Goal: Task Accomplishment & Management: Manage account settings

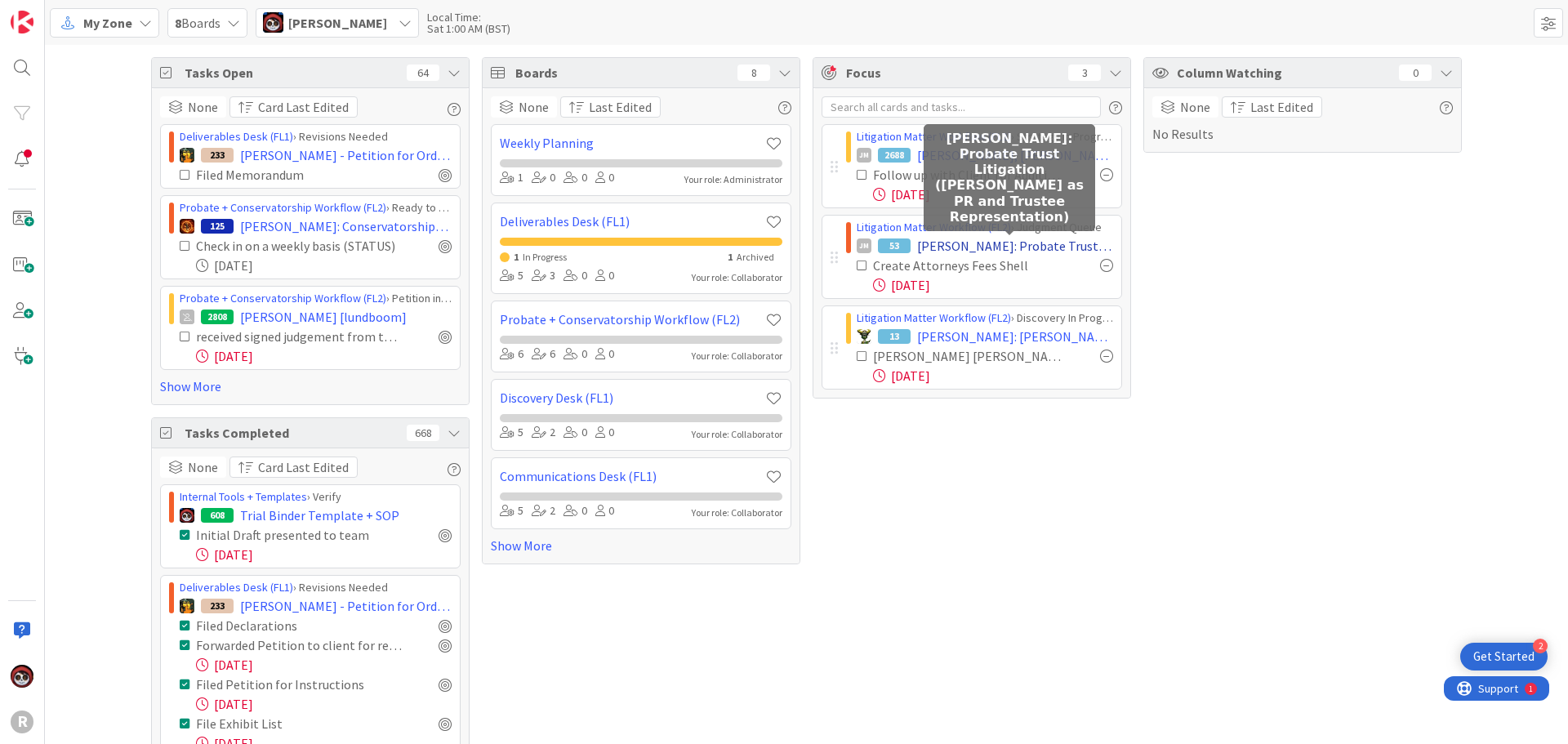
click at [982, 244] on span "[PERSON_NAME]: Probate Trust Litigation ([PERSON_NAME] as PR and Trustee Repres…" at bounding box center [1014, 246] width 196 height 20
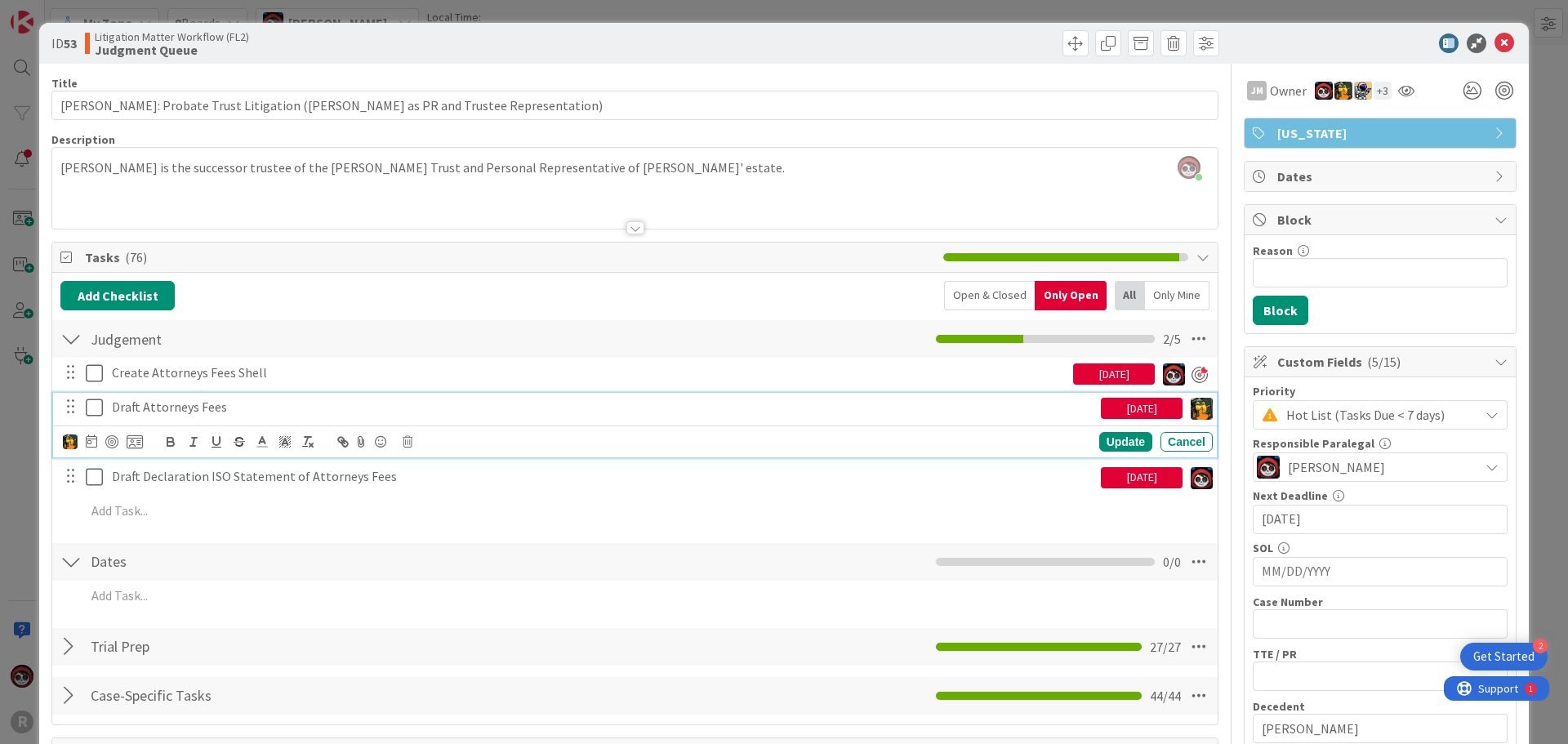
click at [185, 409] on p "Draft Attorneys Fees" at bounding box center [603, 407] width 982 height 19
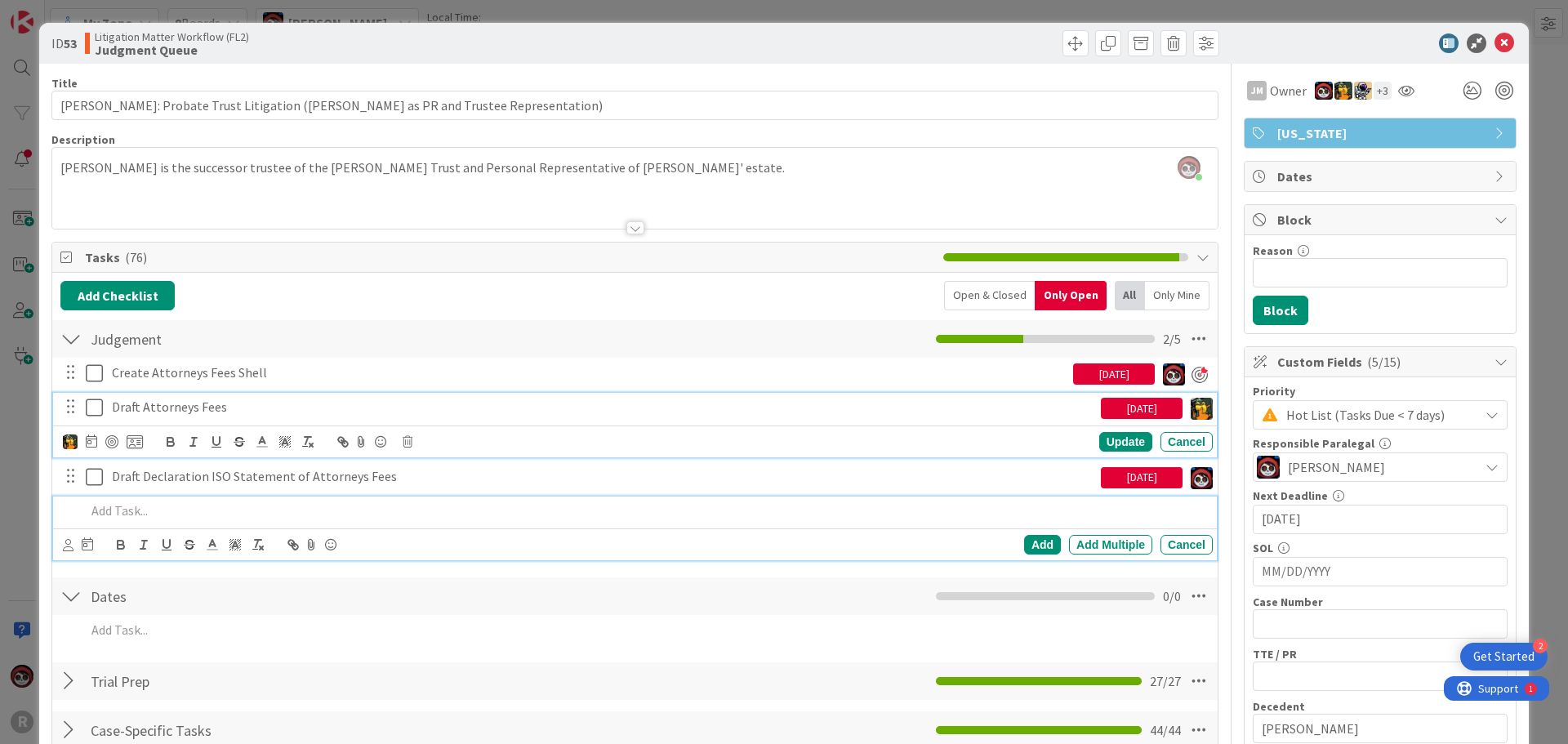
click at [330, 520] on div at bounding box center [646, 510] width 1133 height 29
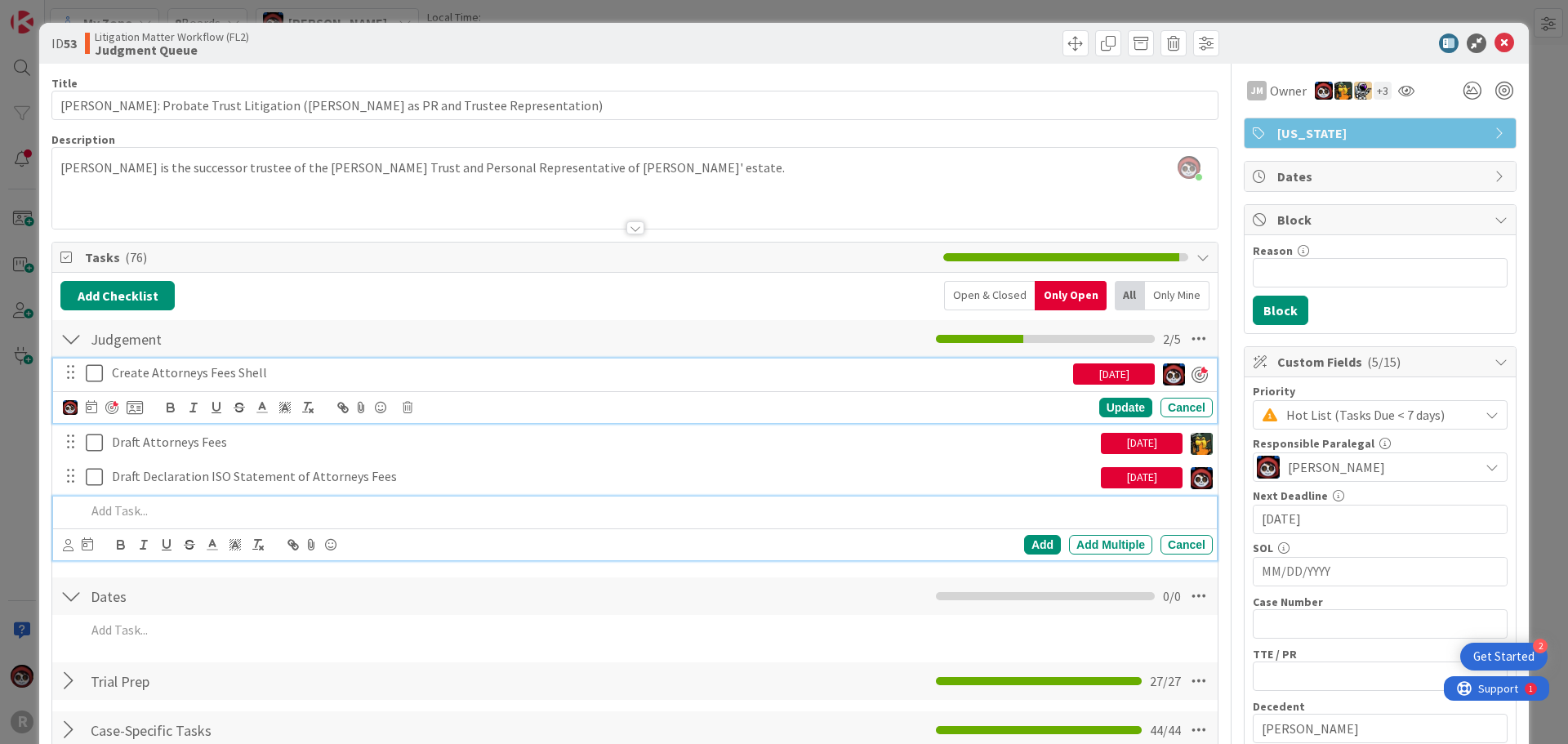
click at [214, 376] on p "Create Attorneys Fees Shell" at bounding box center [589, 372] width 955 height 19
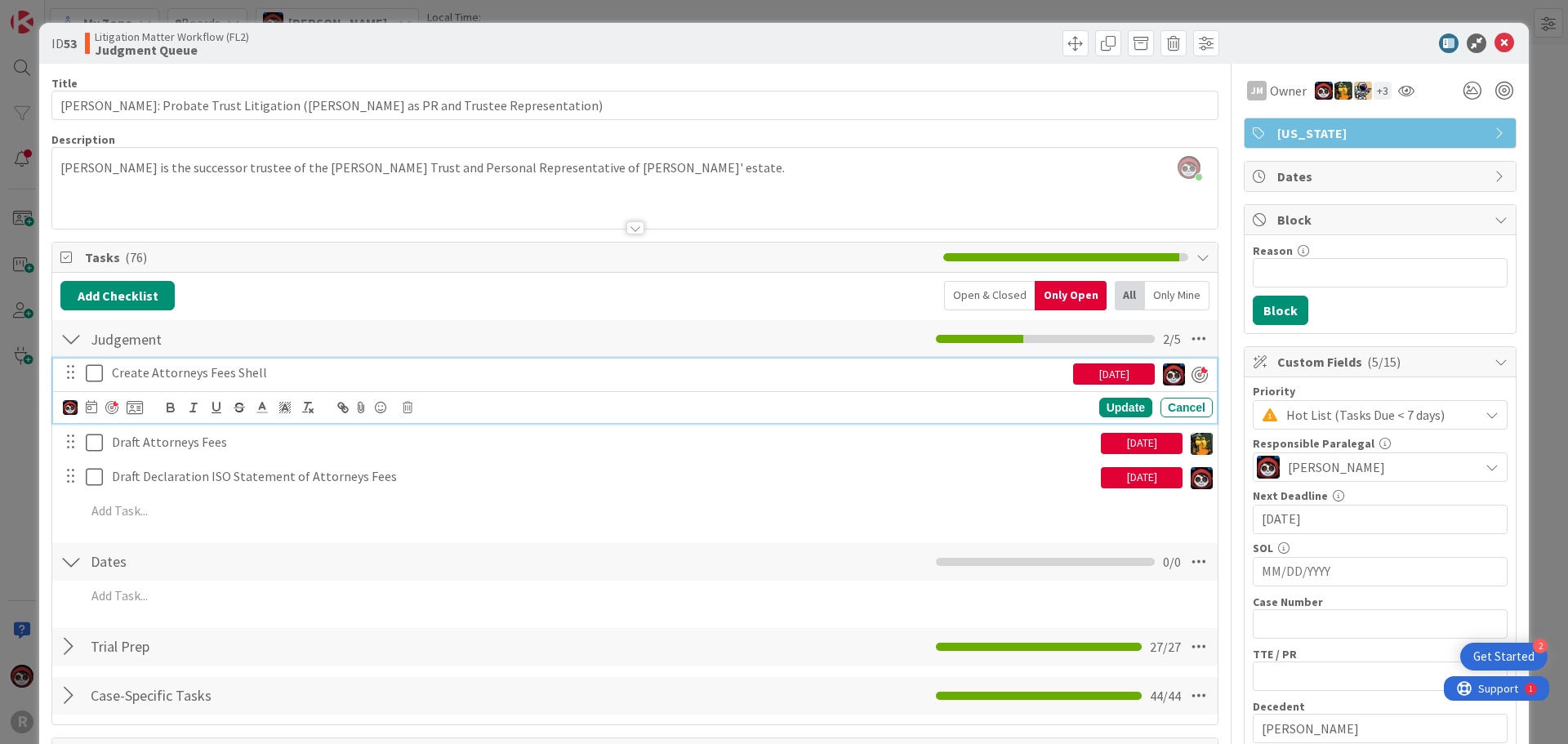
click at [1087, 372] on div "[DATE]" at bounding box center [1114, 374] width 82 height 21
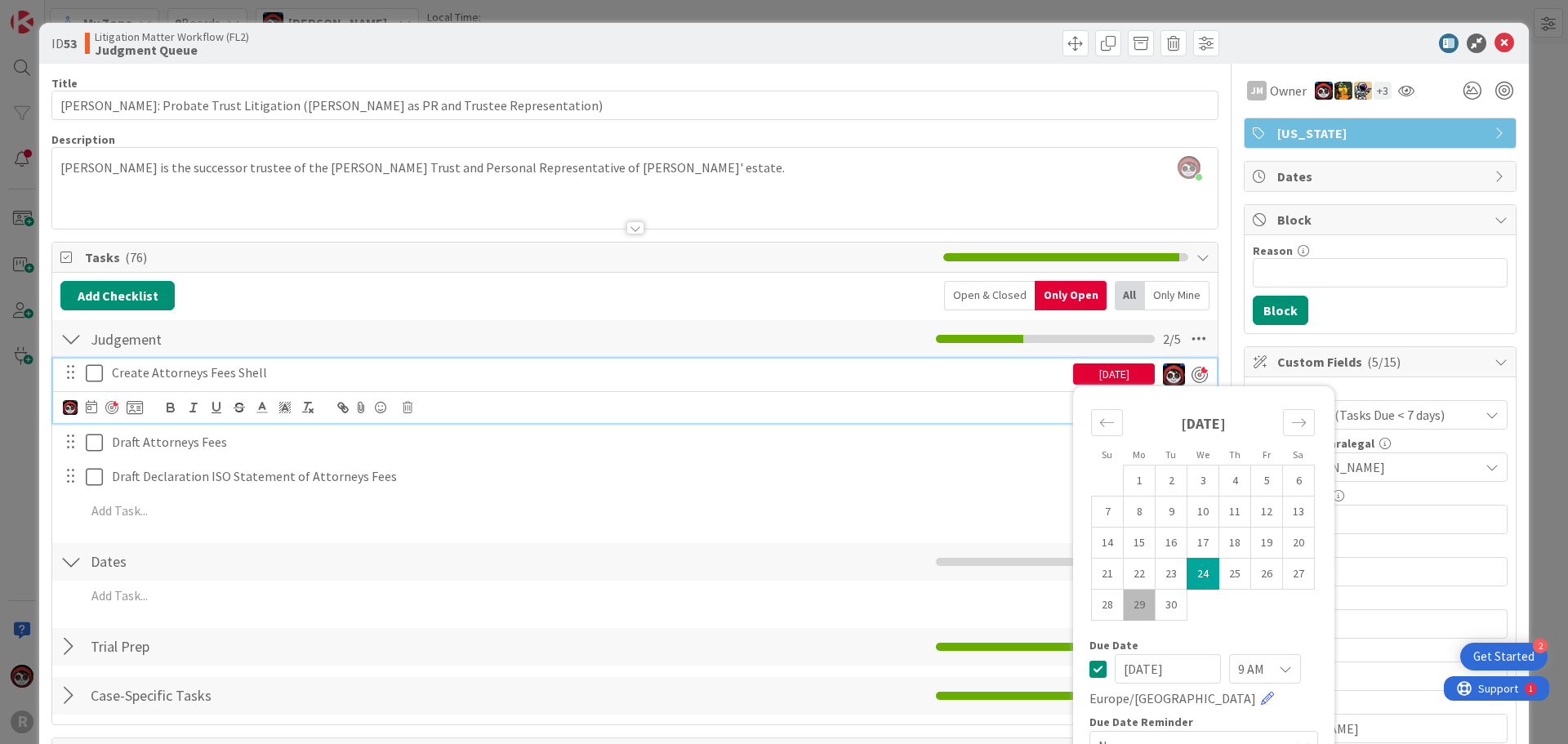
click at [1124, 601] on td "29" at bounding box center [1139, 605] width 32 height 31
type input "[DATE]"
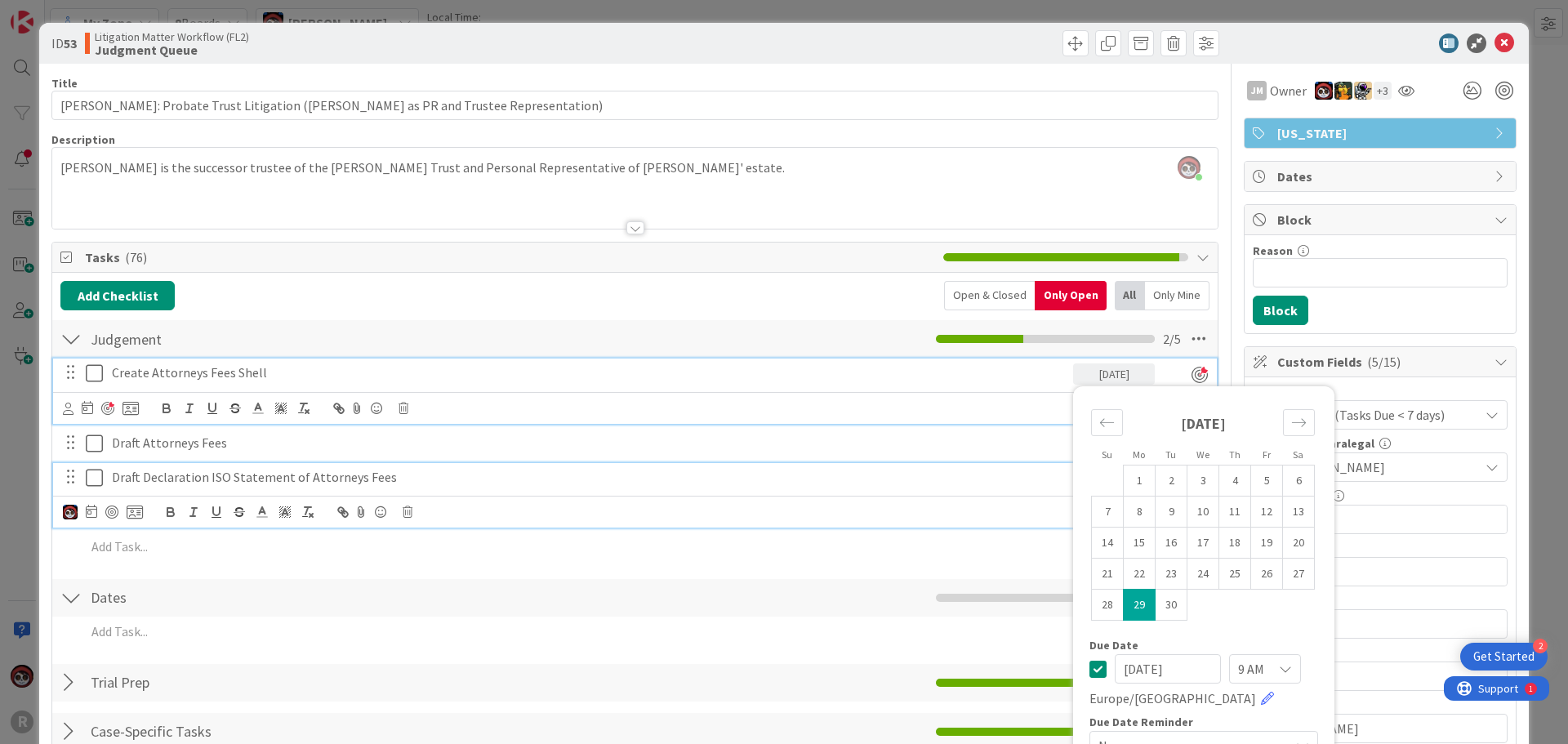
click at [907, 468] on div "Draft Declaration ISO Statement of Attorneys Fees" at bounding box center [603, 477] width 996 height 29
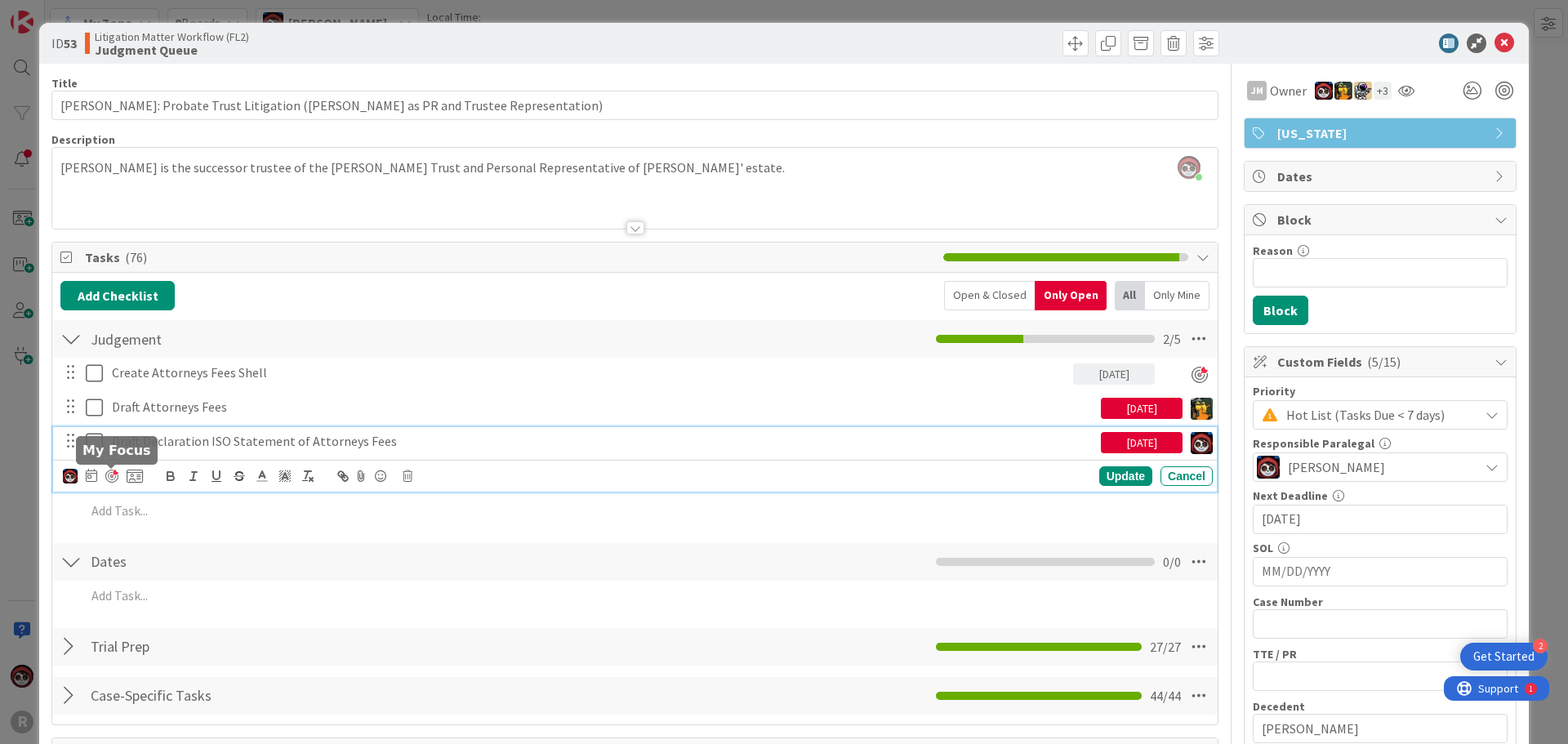
click at [112, 477] on div at bounding box center [112, 477] width 13 height 13
click at [1094, 443] on div "[DATE]" at bounding box center [1114, 443] width 82 height 21
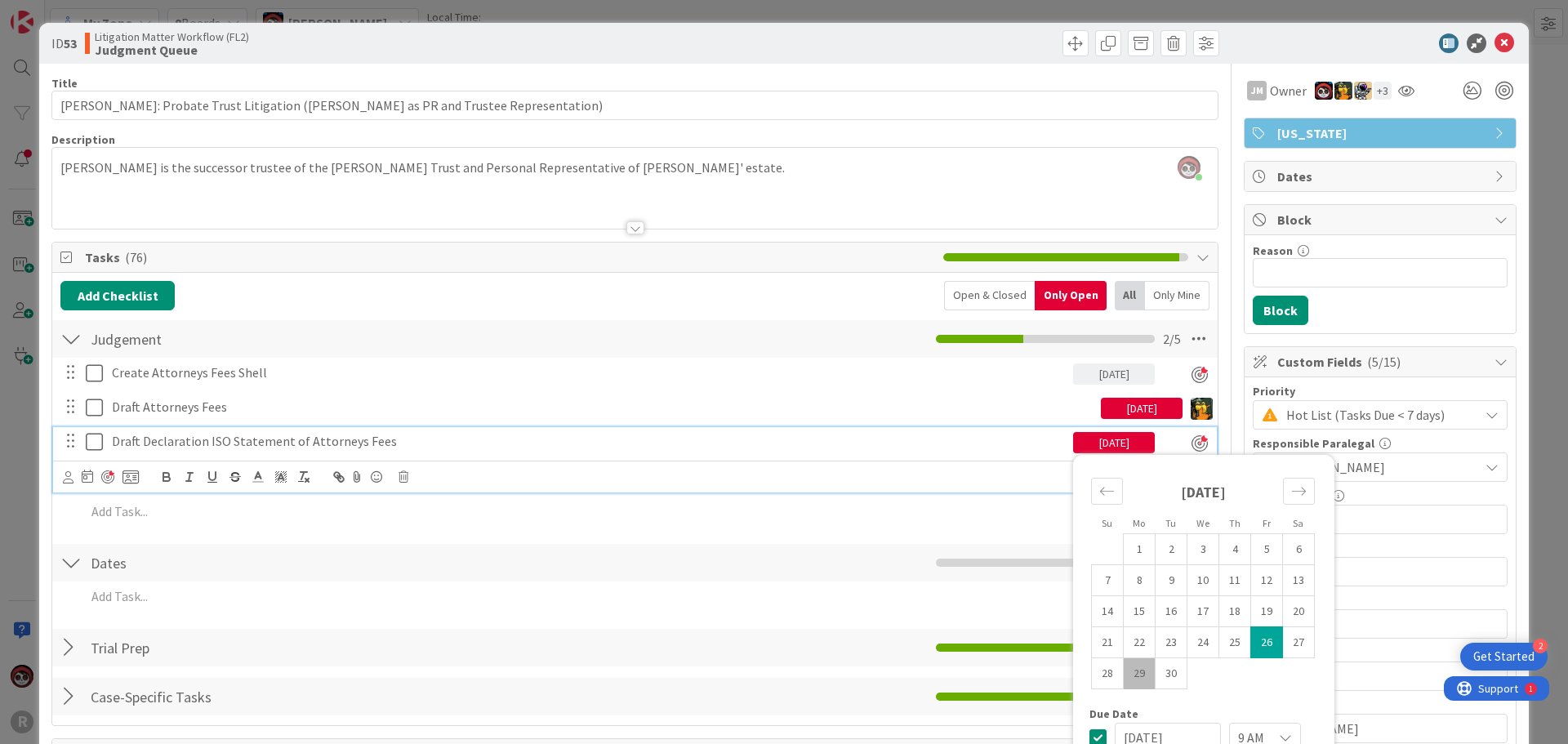
click at [1128, 682] on td "29" at bounding box center [1139, 673] width 32 height 31
type input "[DATE]"
click at [877, 335] on div "Judgement Checklist Name 9 / 64 Judgement 2 / 5" at bounding box center [635, 339] width 1165 height 38
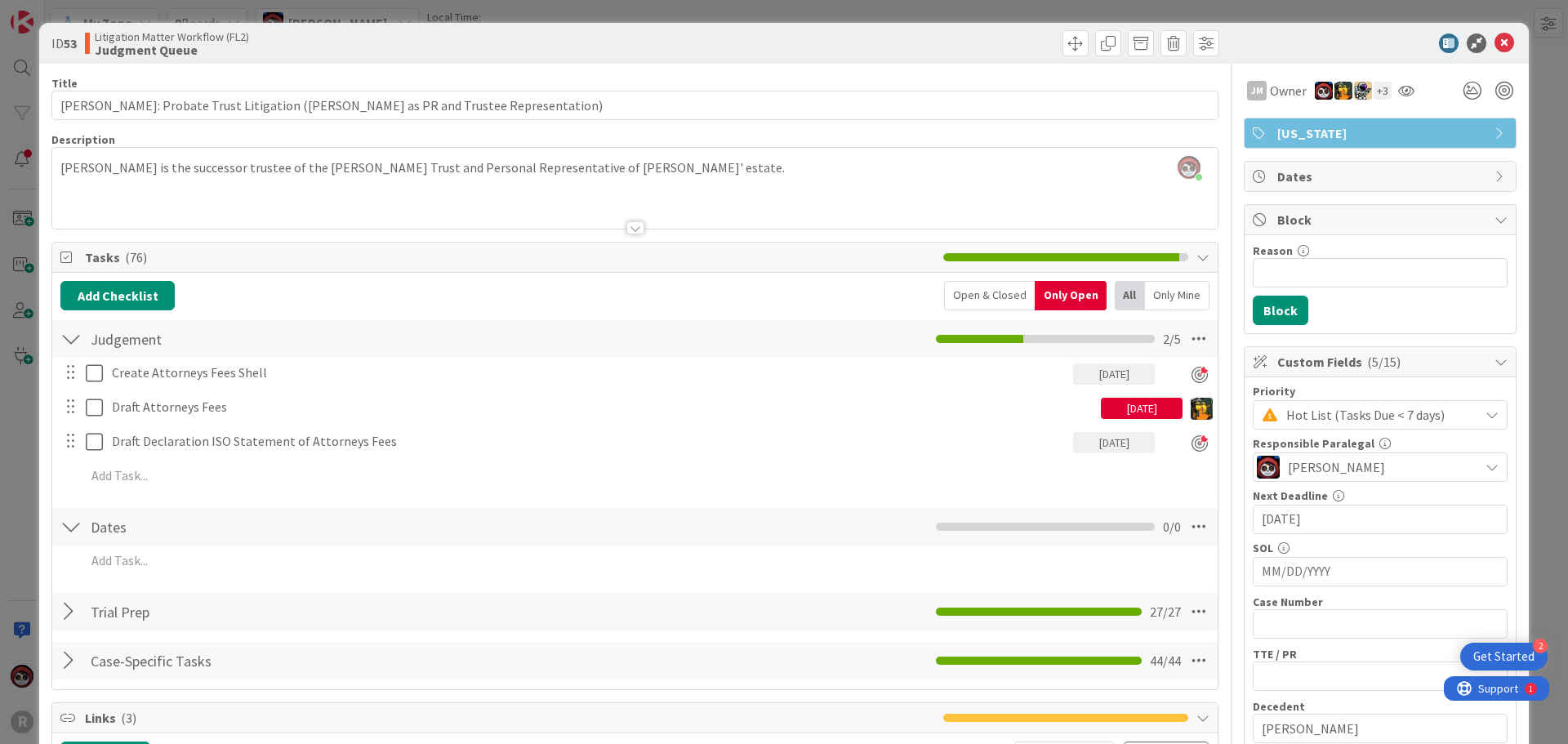
click at [1503, 38] on div at bounding box center [1371, 43] width 289 height 20
click at [1494, 41] on icon at bounding box center [1504, 43] width 20 height 20
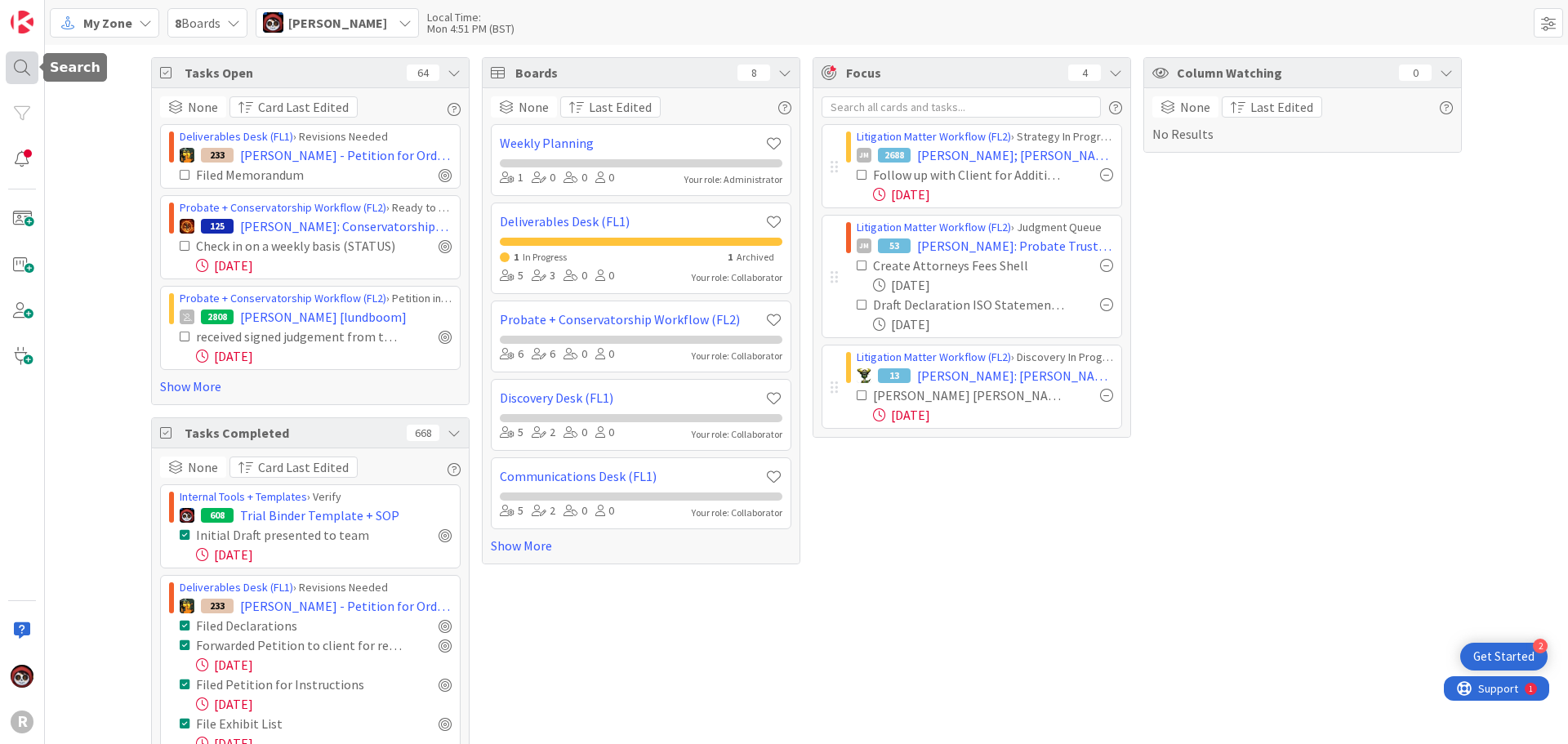
click at [22, 71] on div at bounding box center [22, 68] width 33 height 33
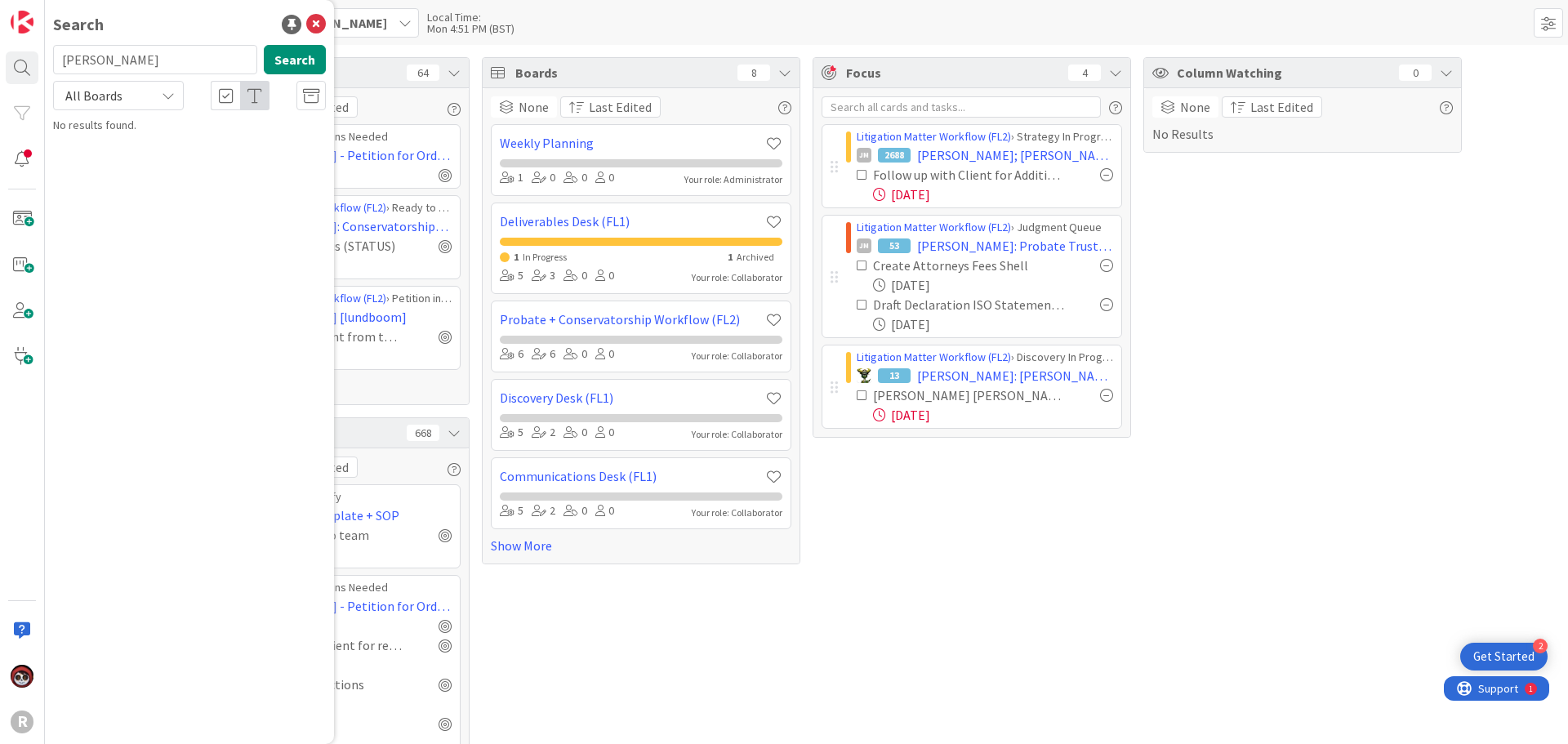
drag, startPoint x: 141, startPoint y: 60, endPoint x: 1, endPoint y: 60, distance: 140.0
click at [0, 62] on div "R Search [PERSON_NAME] Search All Boards No results found." at bounding box center [22, 372] width 45 height 744
type input "love"
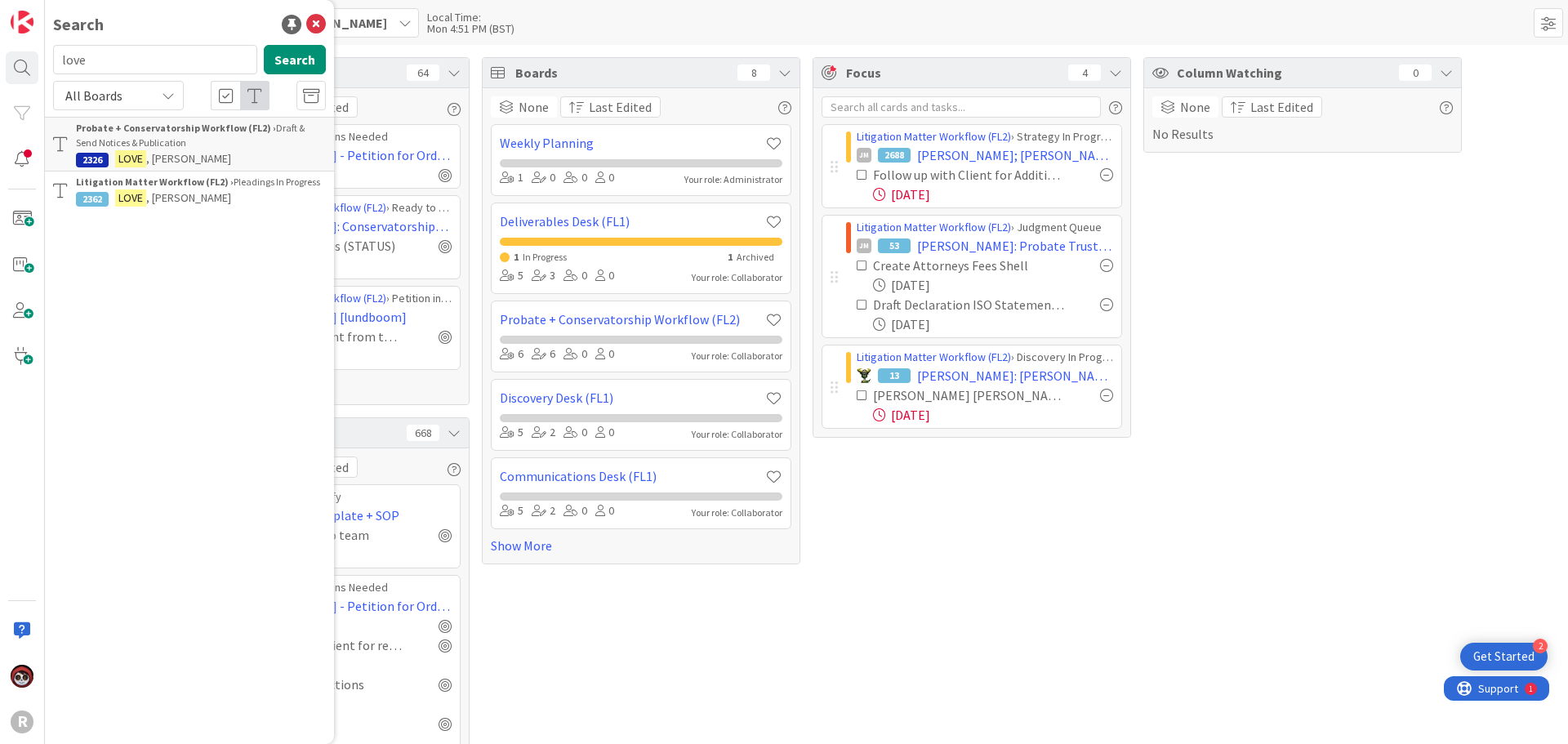
click at [192, 145] on div "Probate + Conservatorship Workflow (FL2) › Draft & [PERSON_NAME] Notices & Publ…" at bounding box center [201, 135] width 250 height 30
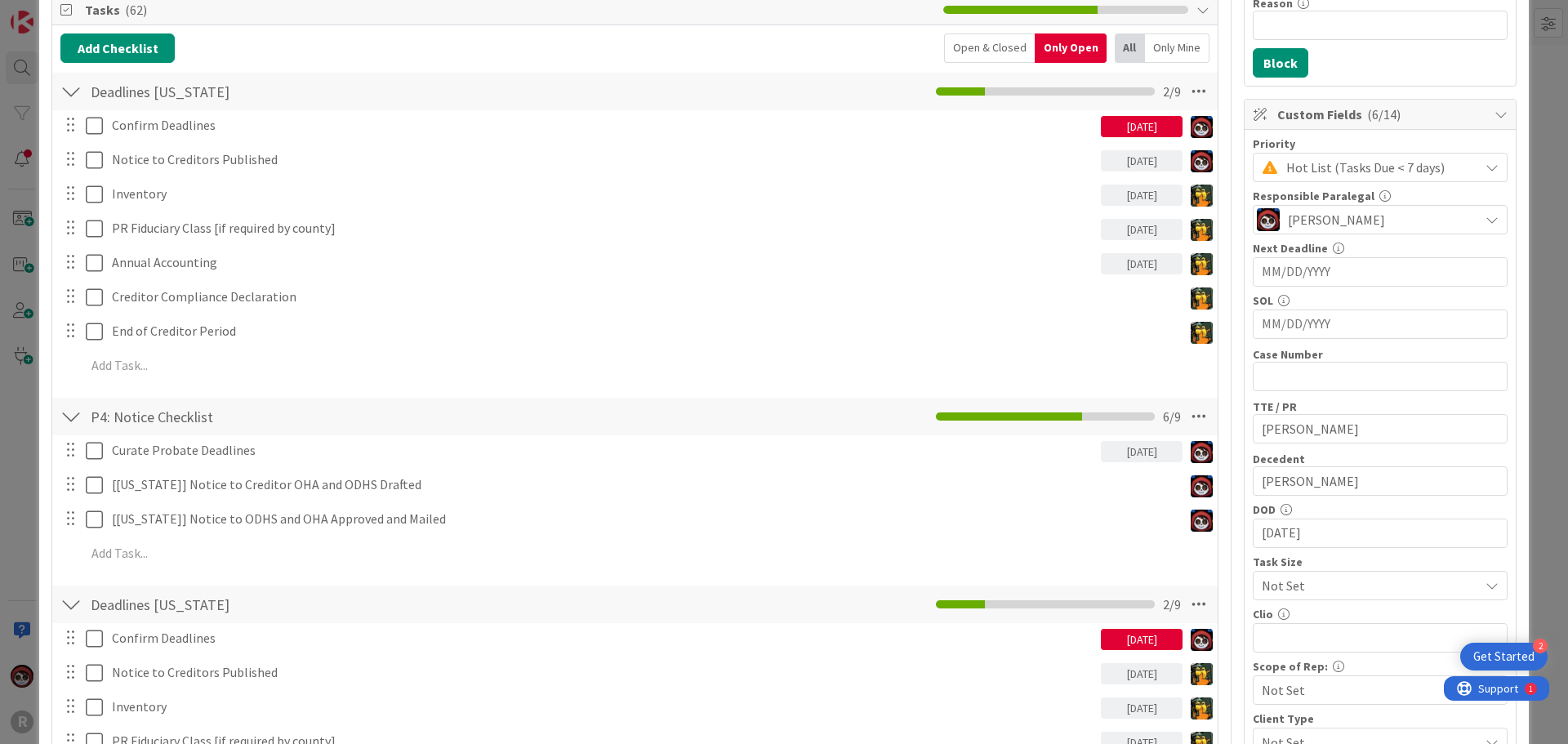
scroll to position [245, 0]
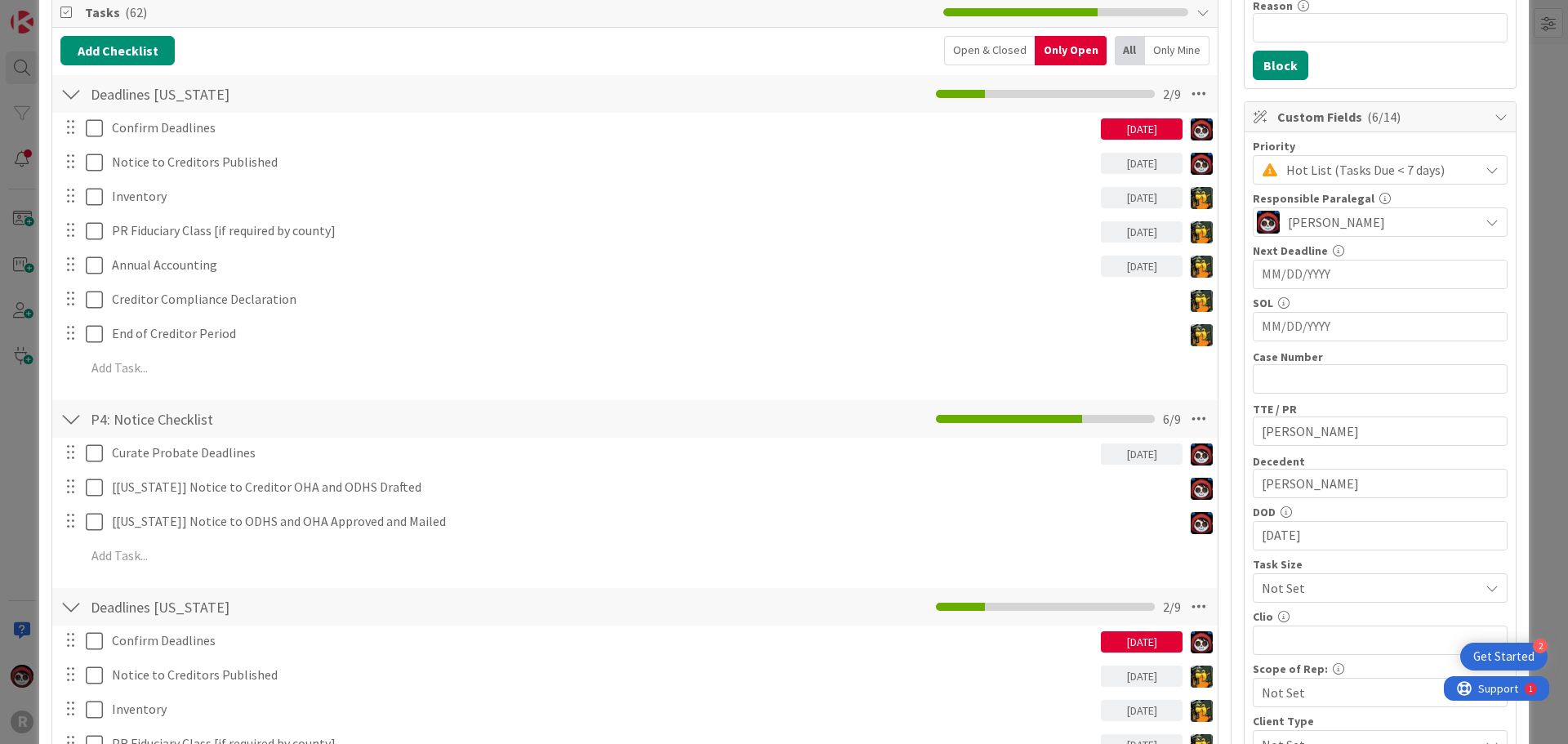
click at [165, 389] on div "Deadlines [US_STATE] Checklist Name 16 / 64 Deadlines [US_STATE] 2 / 9 Confirm …" at bounding box center [635, 232] width 1165 height 317
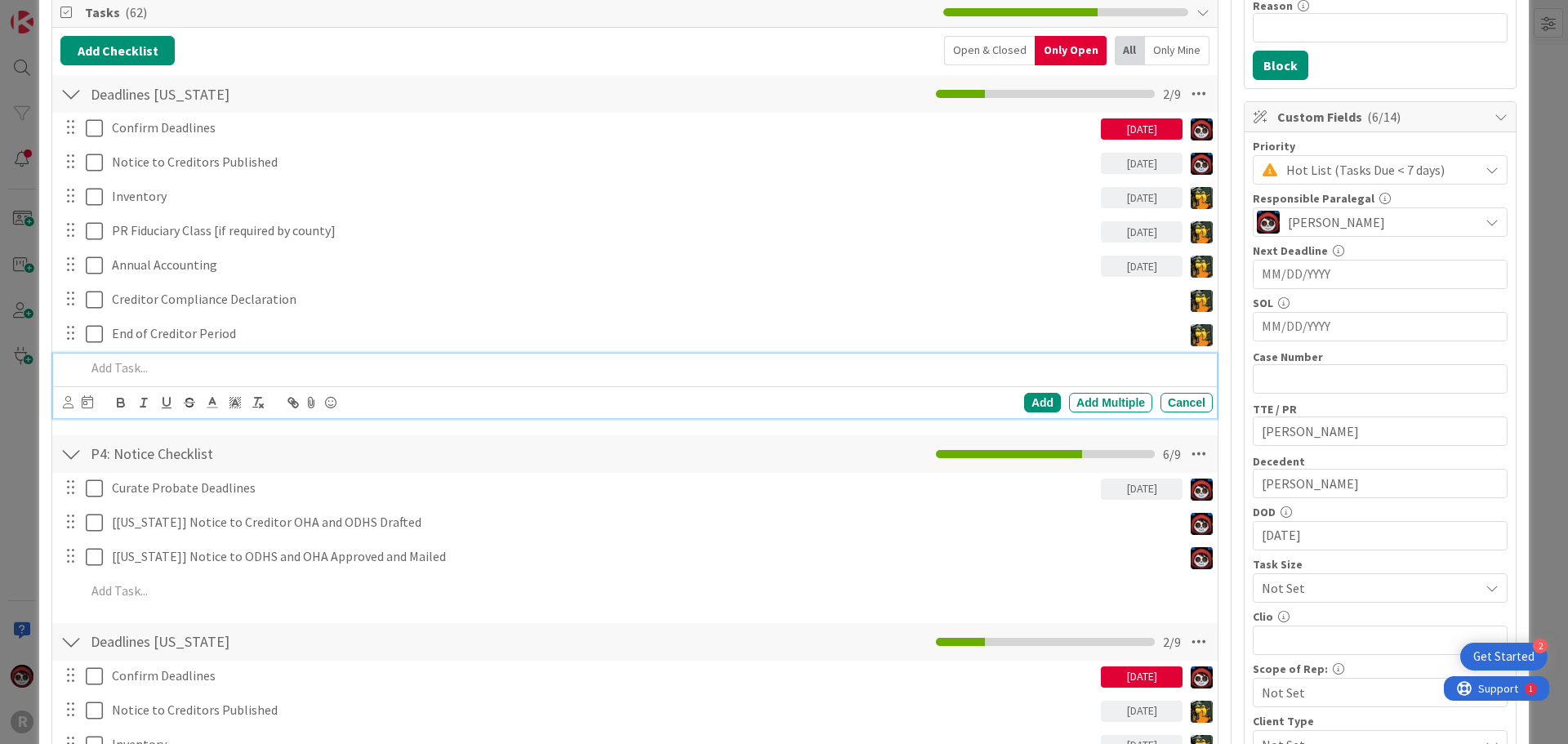
click at [166, 372] on p at bounding box center [646, 367] width 1120 height 19
click at [58, 403] on div "Add Add Multiple Cancel" at bounding box center [635, 402] width 1164 height 32
click at [66, 403] on icon at bounding box center [68, 402] width 11 height 12
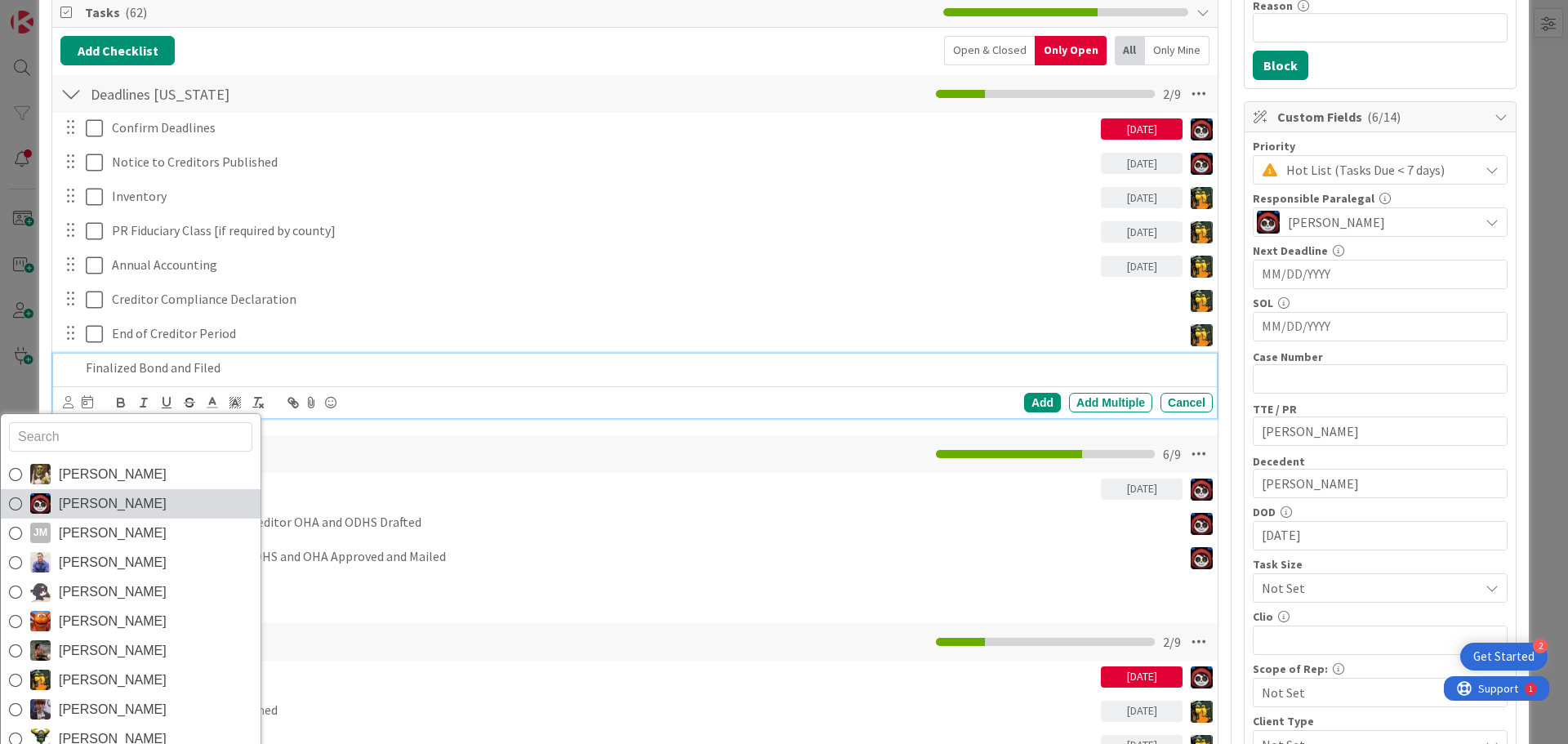
click at [122, 497] on span "[PERSON_NAME]" at bounding box center [112, 504] width 107 height 25
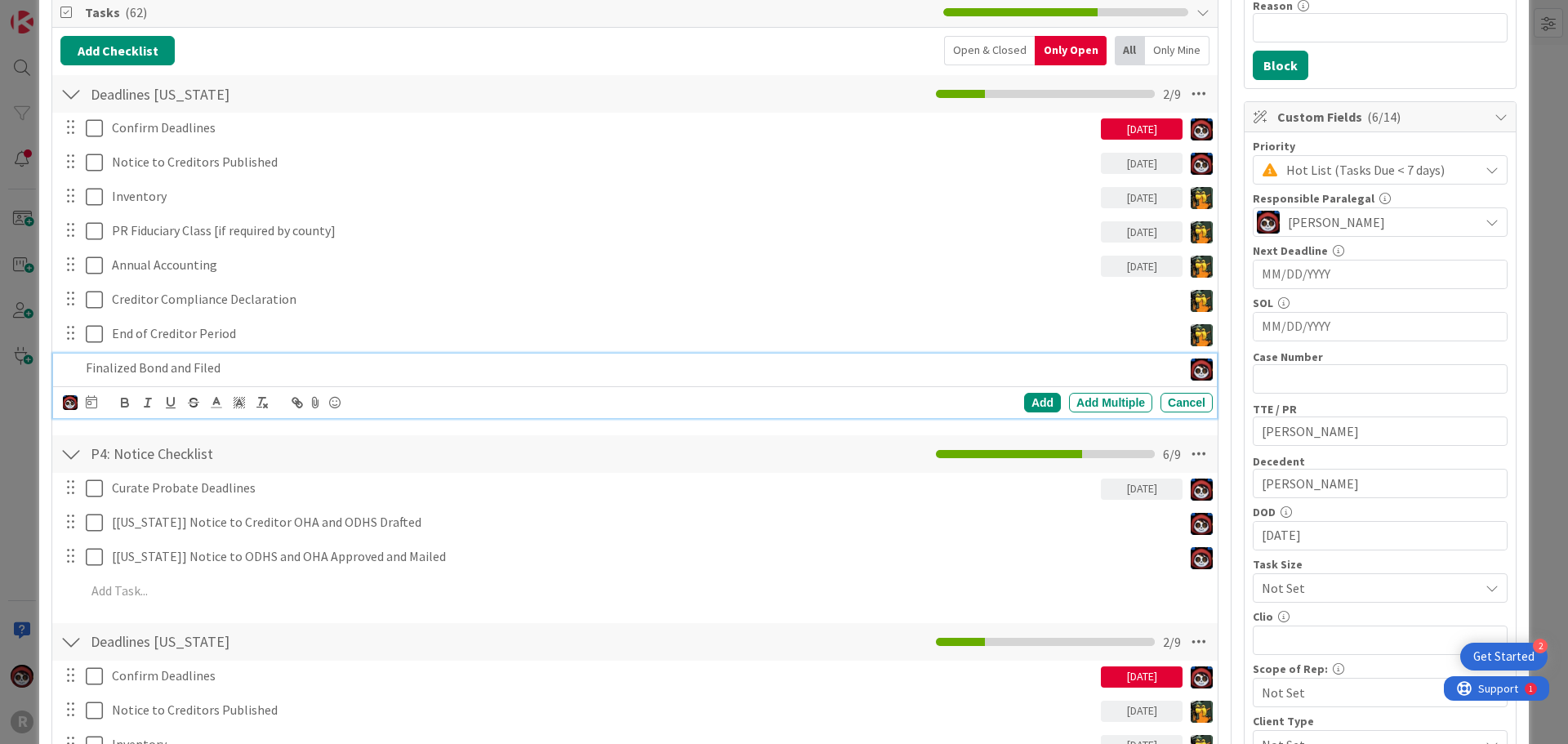
click at [94, 407] on icon at bounding box center [92, 402] width 11 height 13
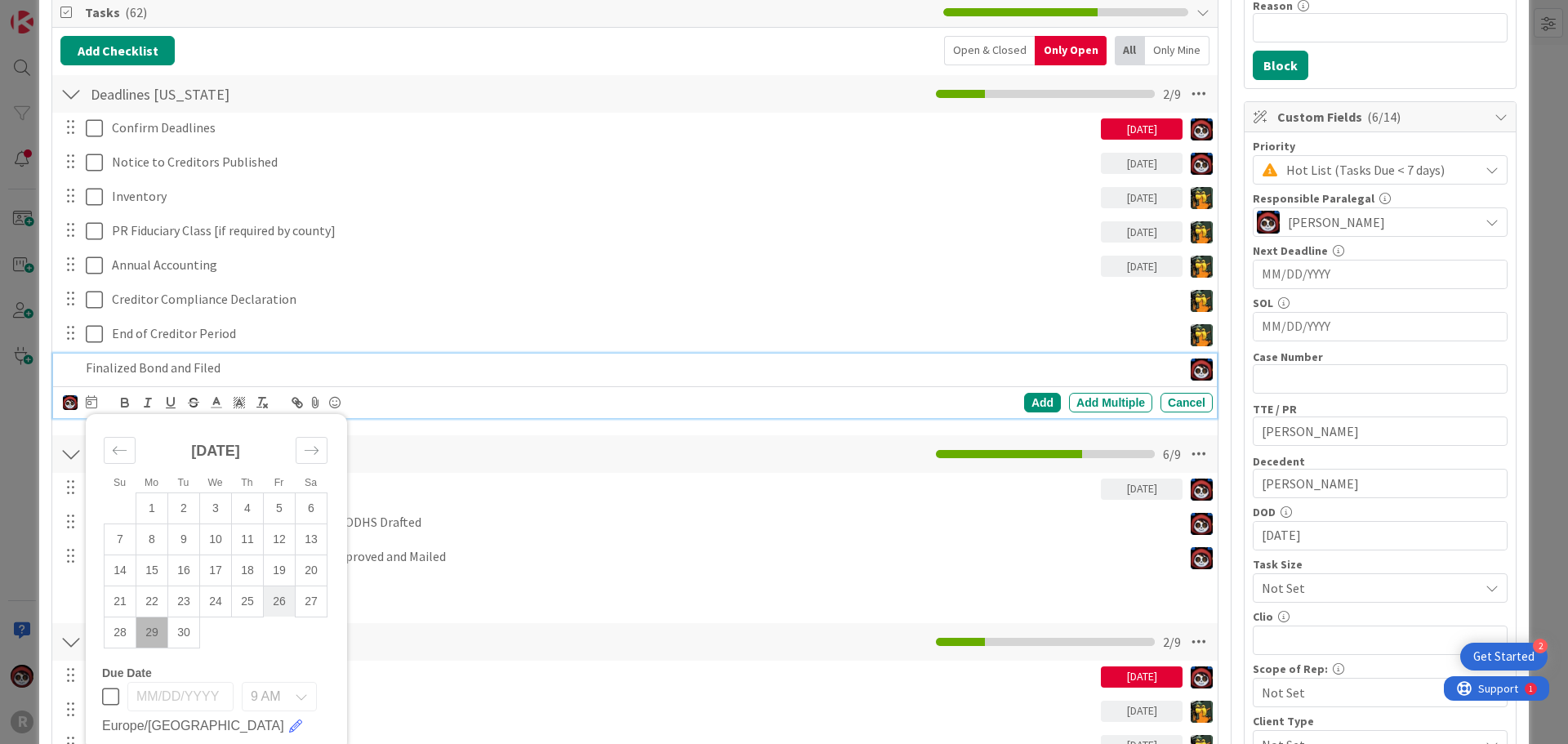
click at [270, 609] on td "26" at bounding box center [280, 601] width 32 height 31
type input "[DATE]"
click at [1036, 401] on div "Add" at bounding box center [1042, 403] width 37 height 20
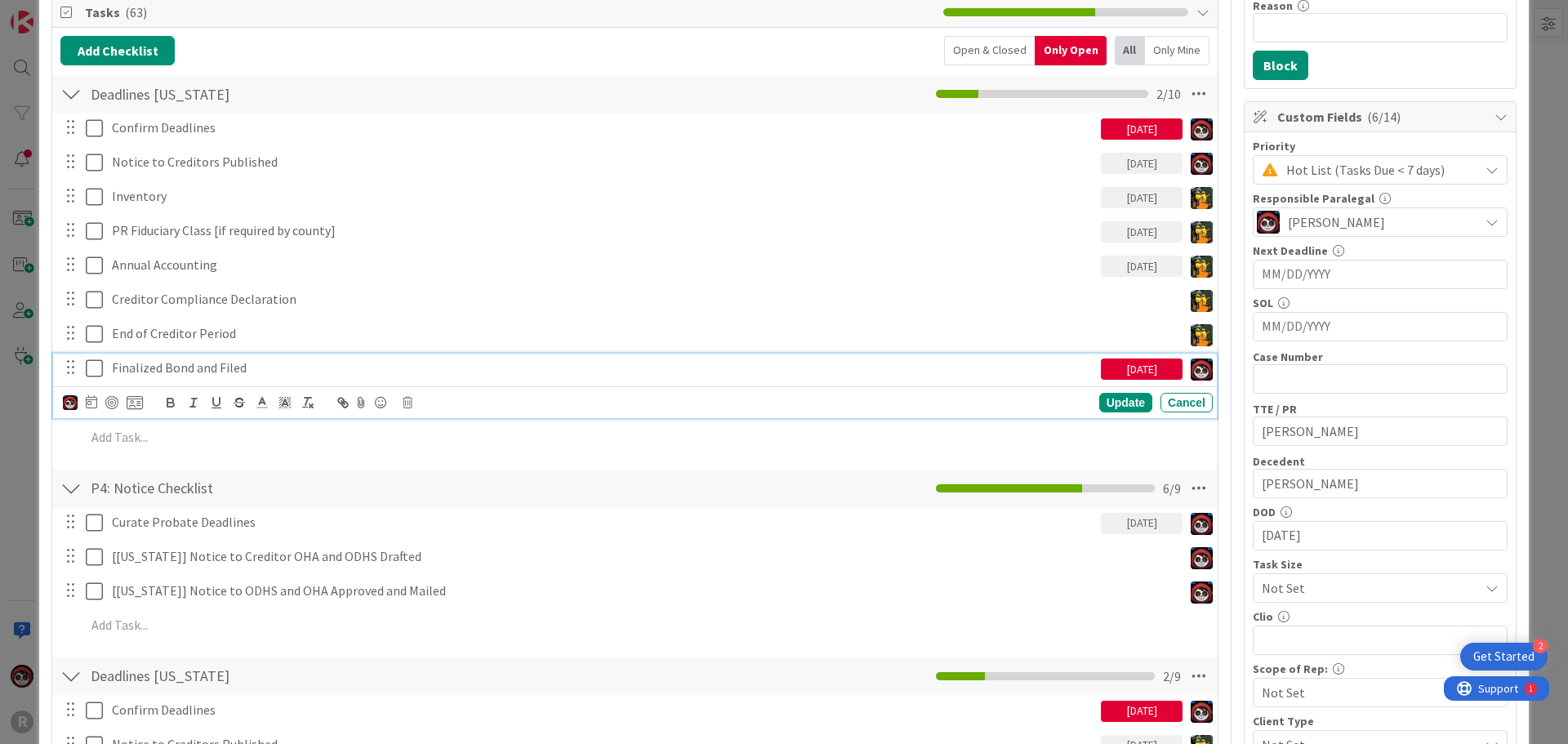
click at [215, 370] on p "Finalized Bond and Filed" at bounding box center [603, 367] width 982 height 19
click at [111, 403] on div at bounding box center [112, 403] width 13 height 13
click at [1110, 399] on div "Update" at bounding box center [1125, 404] width 53 height 20
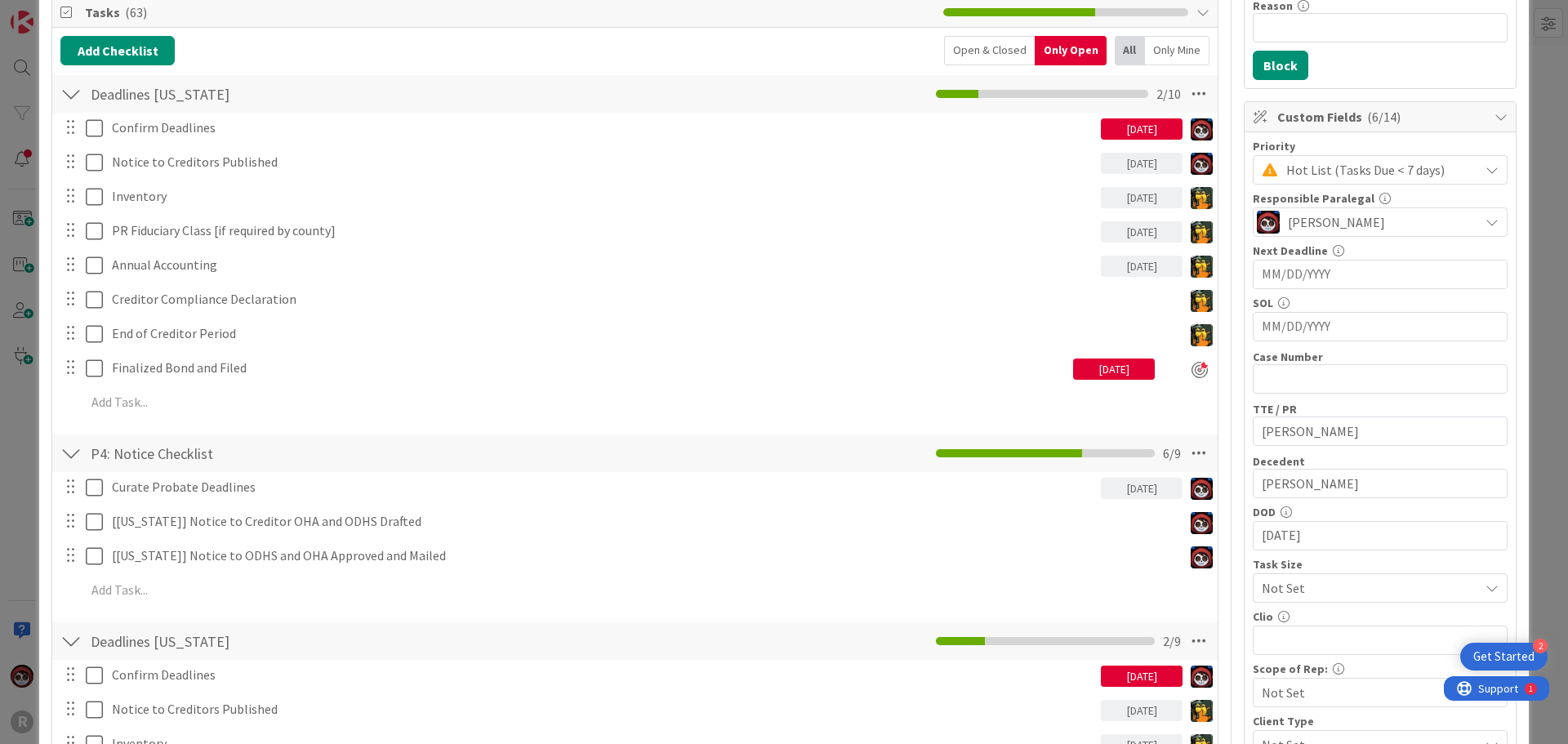
scroll to position [0, 0]
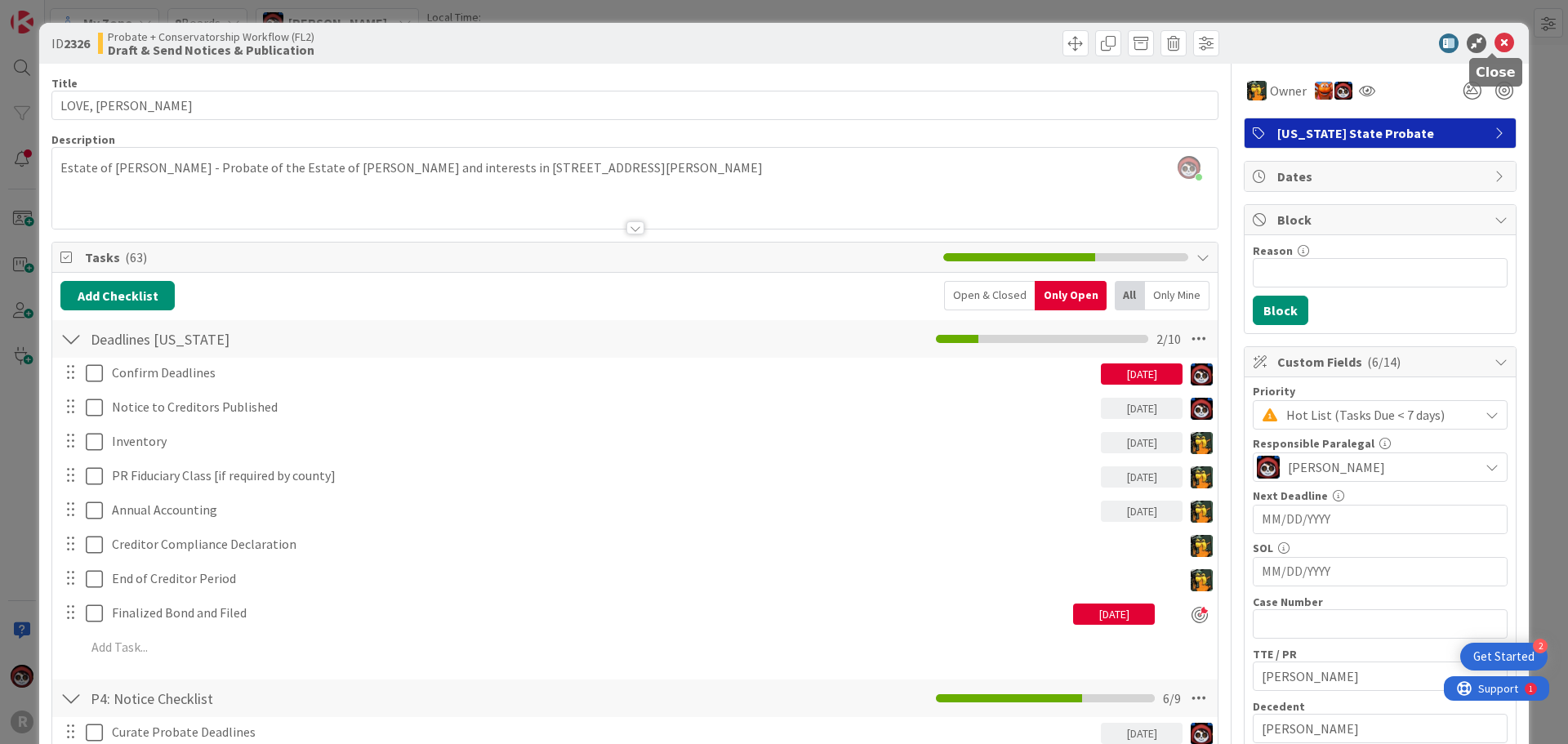
click at [1494, 48] on icon at bounding box center [1504, 43] width 20 height 20
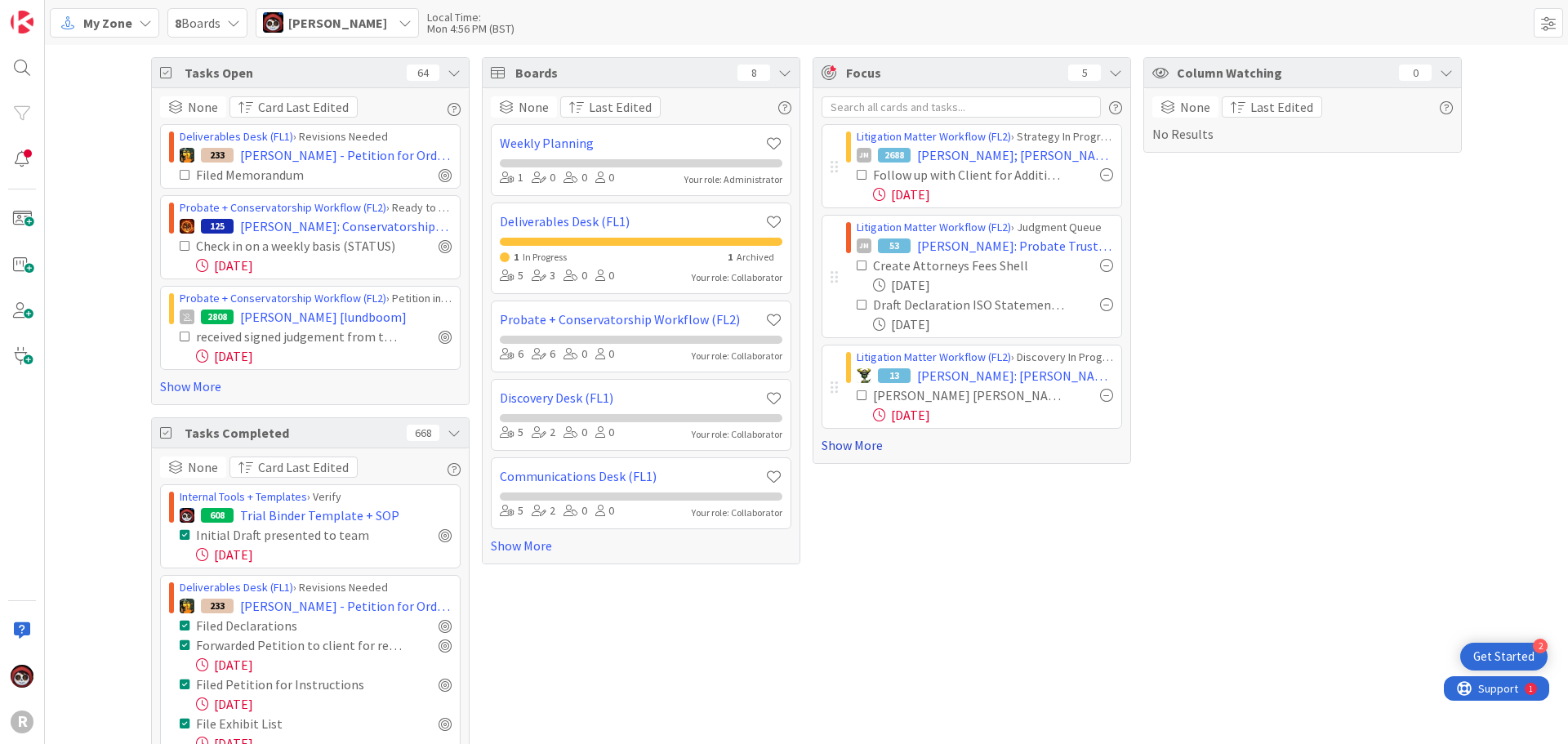
click at [859, 448] on link "Show More" at bounding box center [972, 445] width 300 height 20
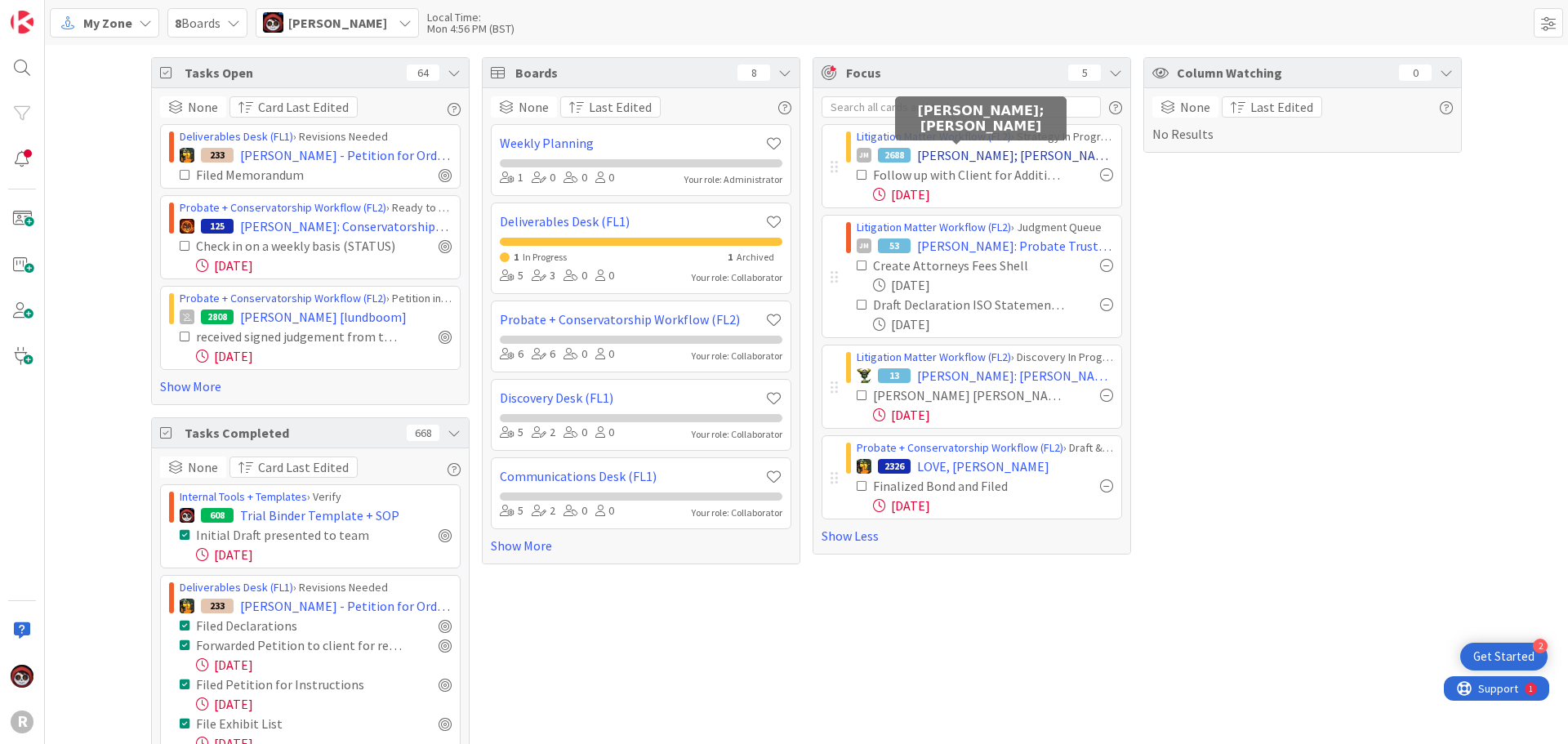
click at [917, 154] on span "[PERSON_NAME]; [PERSON_NAME]" at bounding box center [1014, 155] width 196 height 20
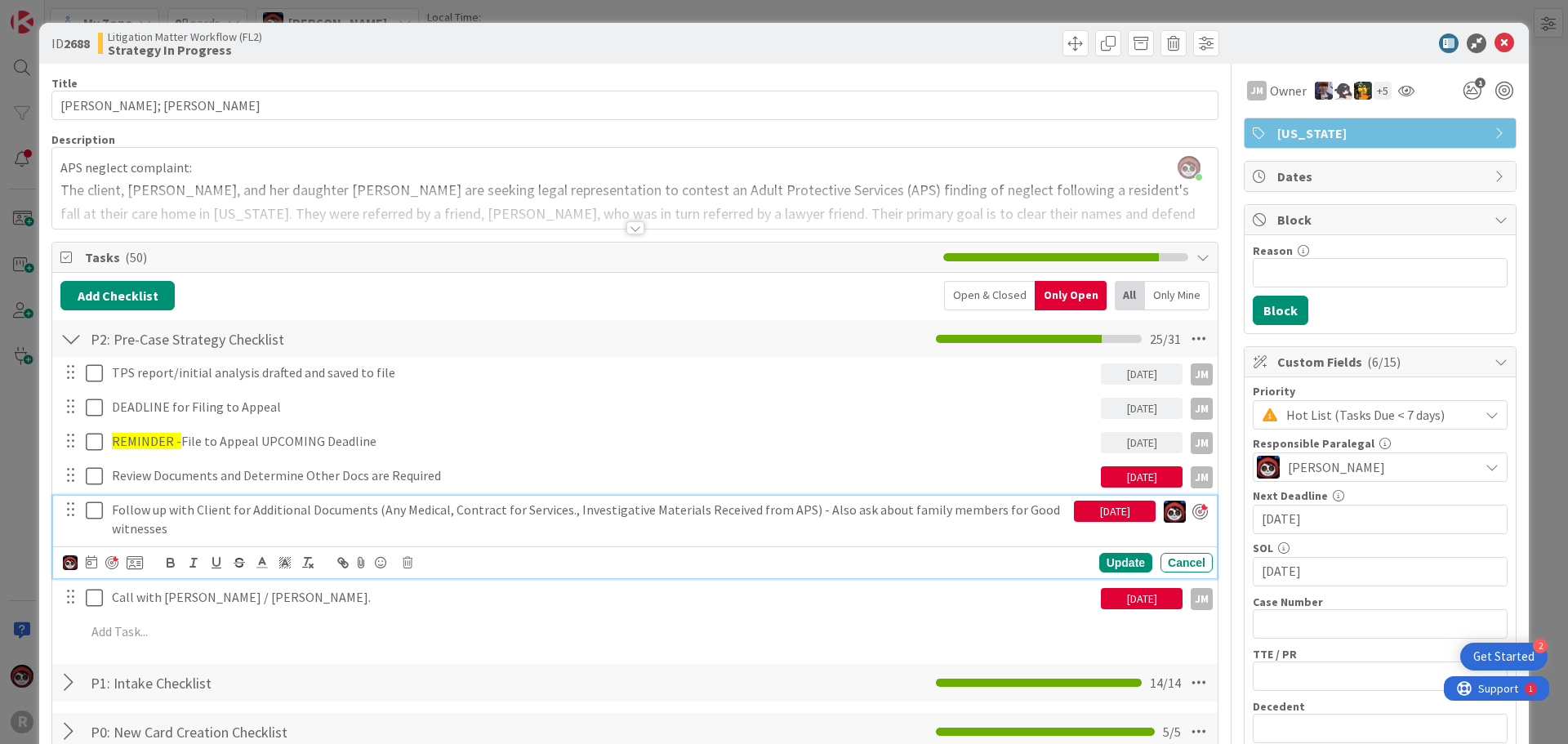
click at [293, 509] on p "Follow up with Client for Additional Documents (Any Medical, Contract for Servi…" at bounding box center [589, 518] width 955 height 37
click at [112, 559] on div at bounding box center [112, 563] width 13 height 13
click at [90, 564] on icon at bounding box center [92, 562] width 11 height 13
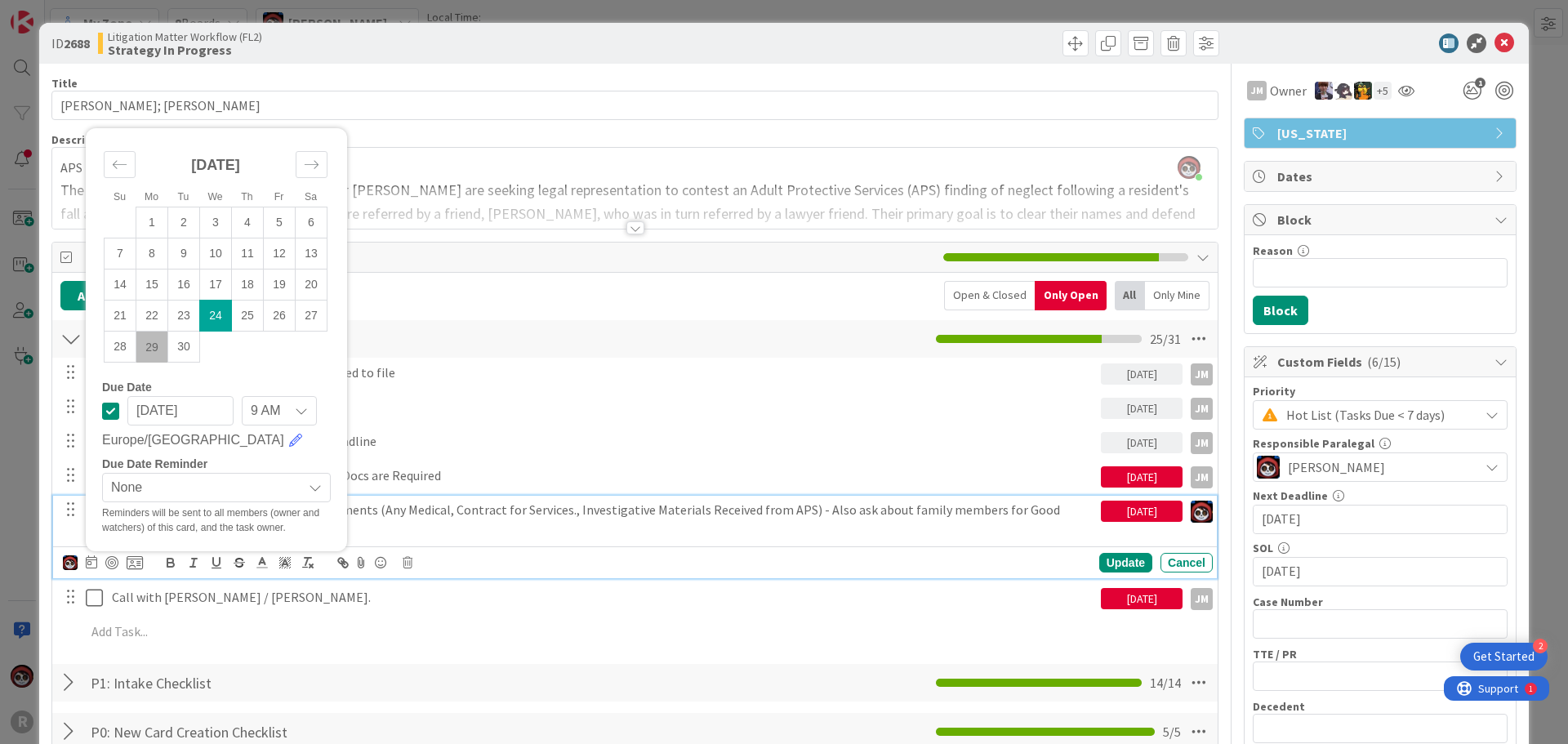
click at [156, 353] on td "29" at bounding box center [152, 347] width 32 height 31
type input "[DATE]"
click at [105, 561] on div at bounding box center [112, 563] width 13 height 13
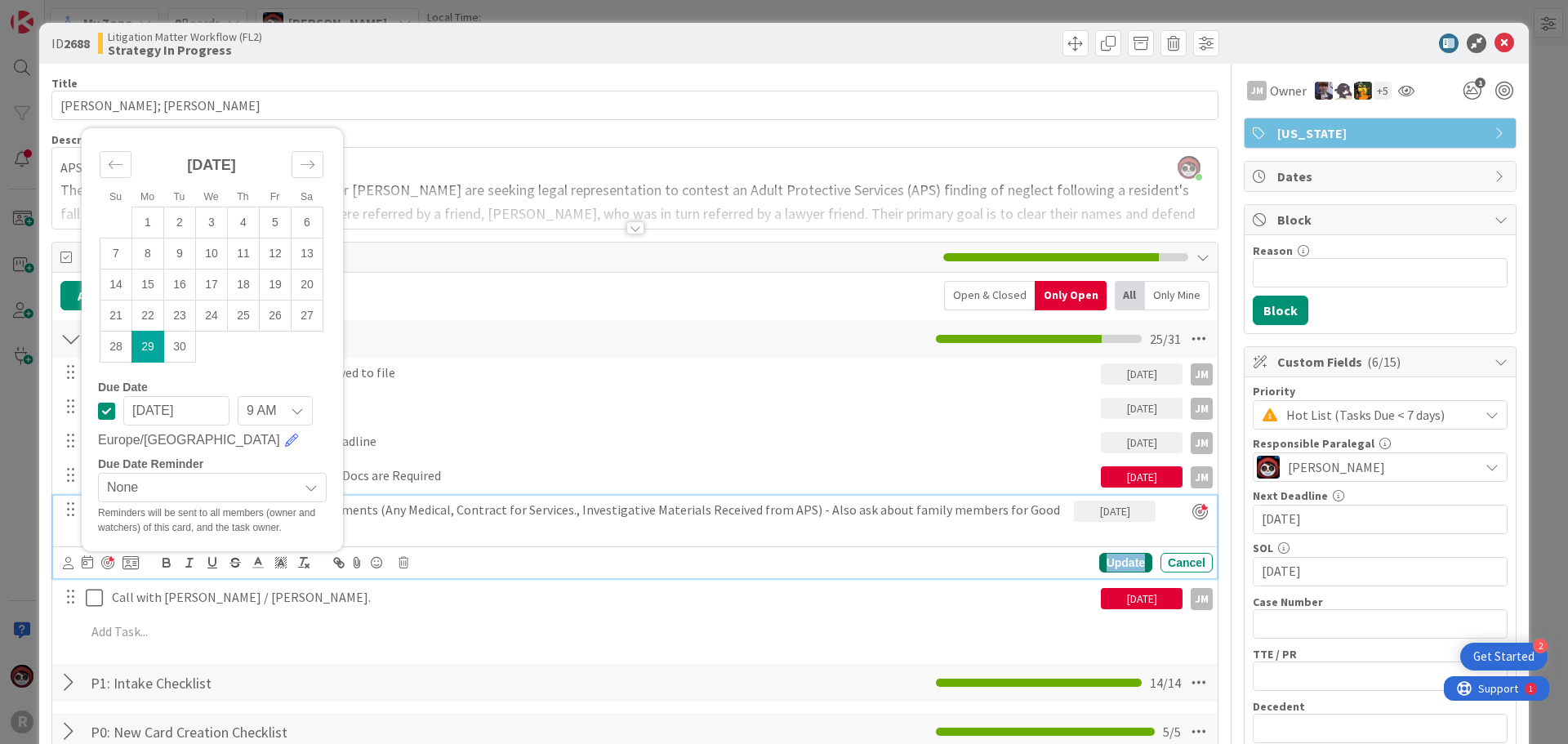
click at [1110, 563] on div "Update" at bounding box center [1125, 563] width 53 height 20
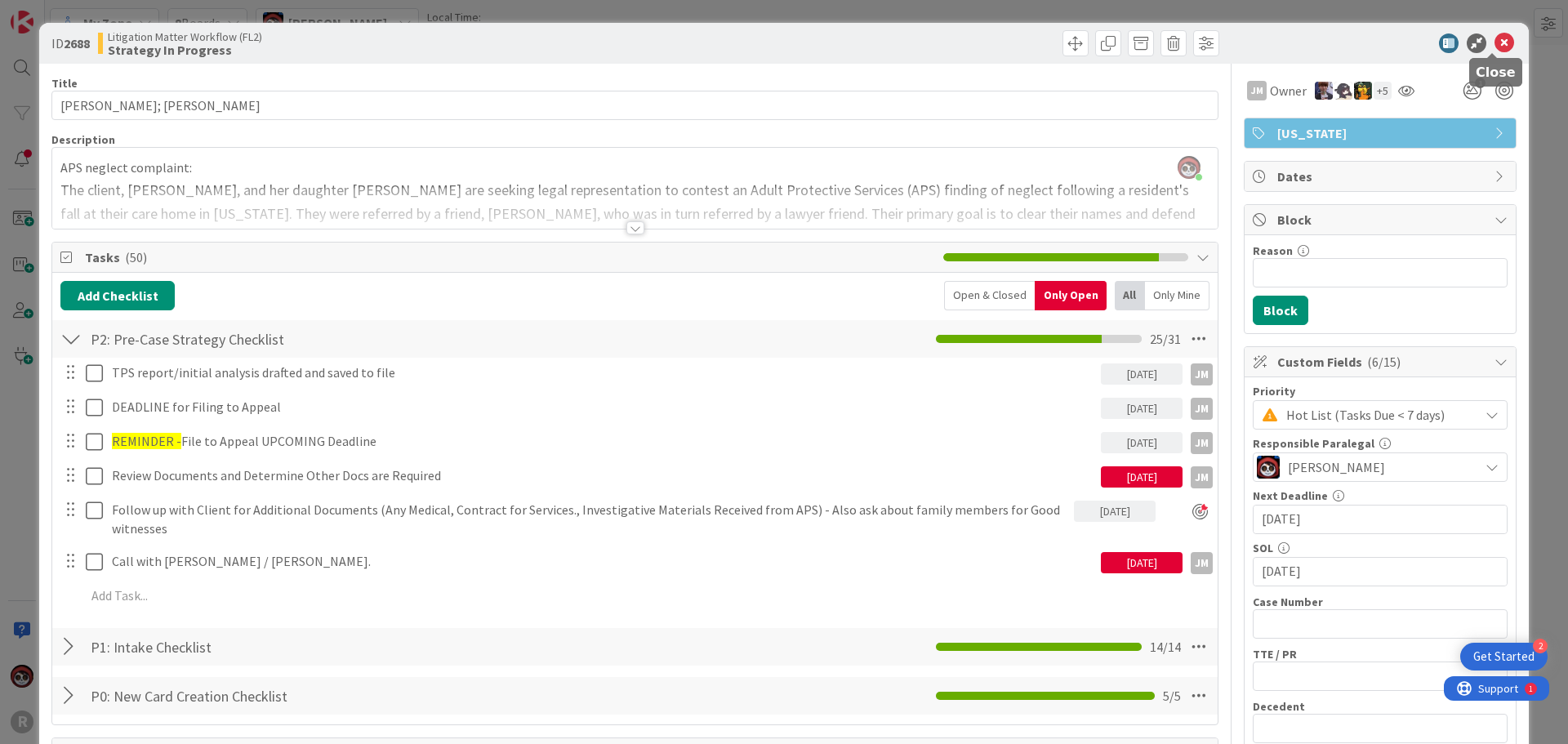
click at [1494, 43] on icon at bounding box center [1504, 43] width 20 height 20
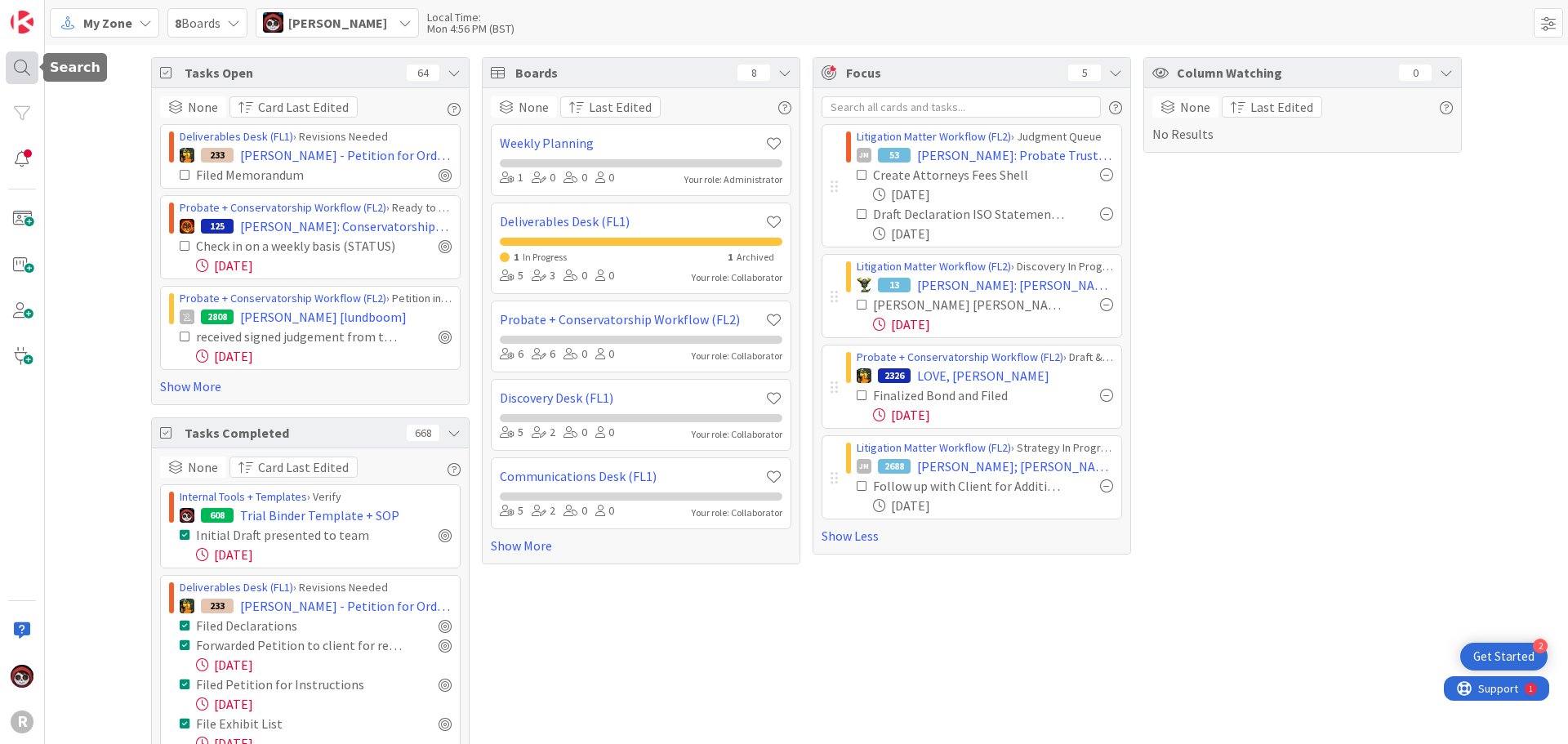
click at [24, 73] on div at bounding box center [22, 68] width 33 height 33
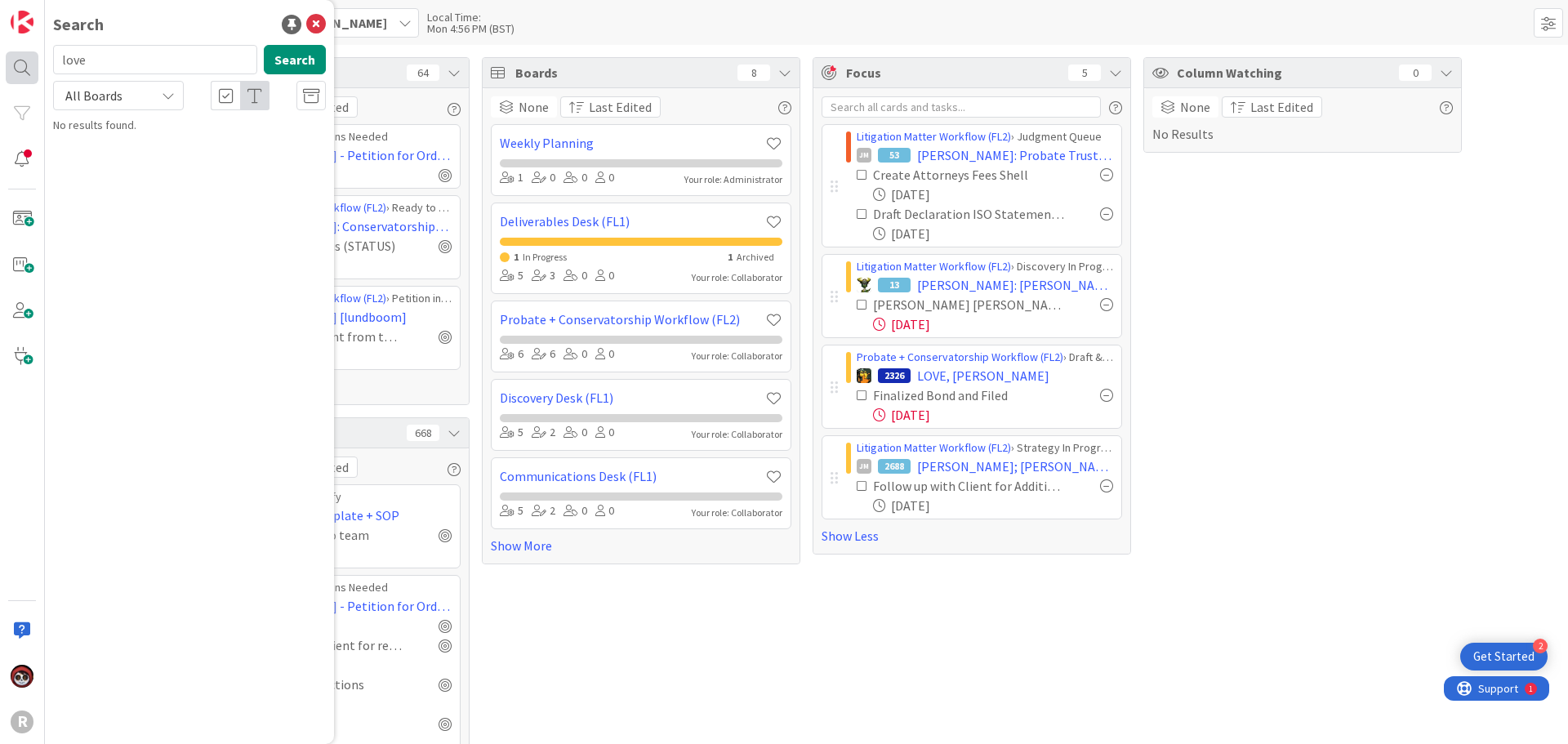
drag, startPoint x: 121, startPoint y: 68, endPoint x: 30, endPoint y: 65, distance: 91.0
click at [30, 65] on div "R Search love Search All Boards No results found." at bounding box center [22, 372] width 45 height 744
type input "precise"
click at [147, 125] on b "Litigation Matter Workflow (FL2) ›" at bounding box center [155, 127] width 157 height 12
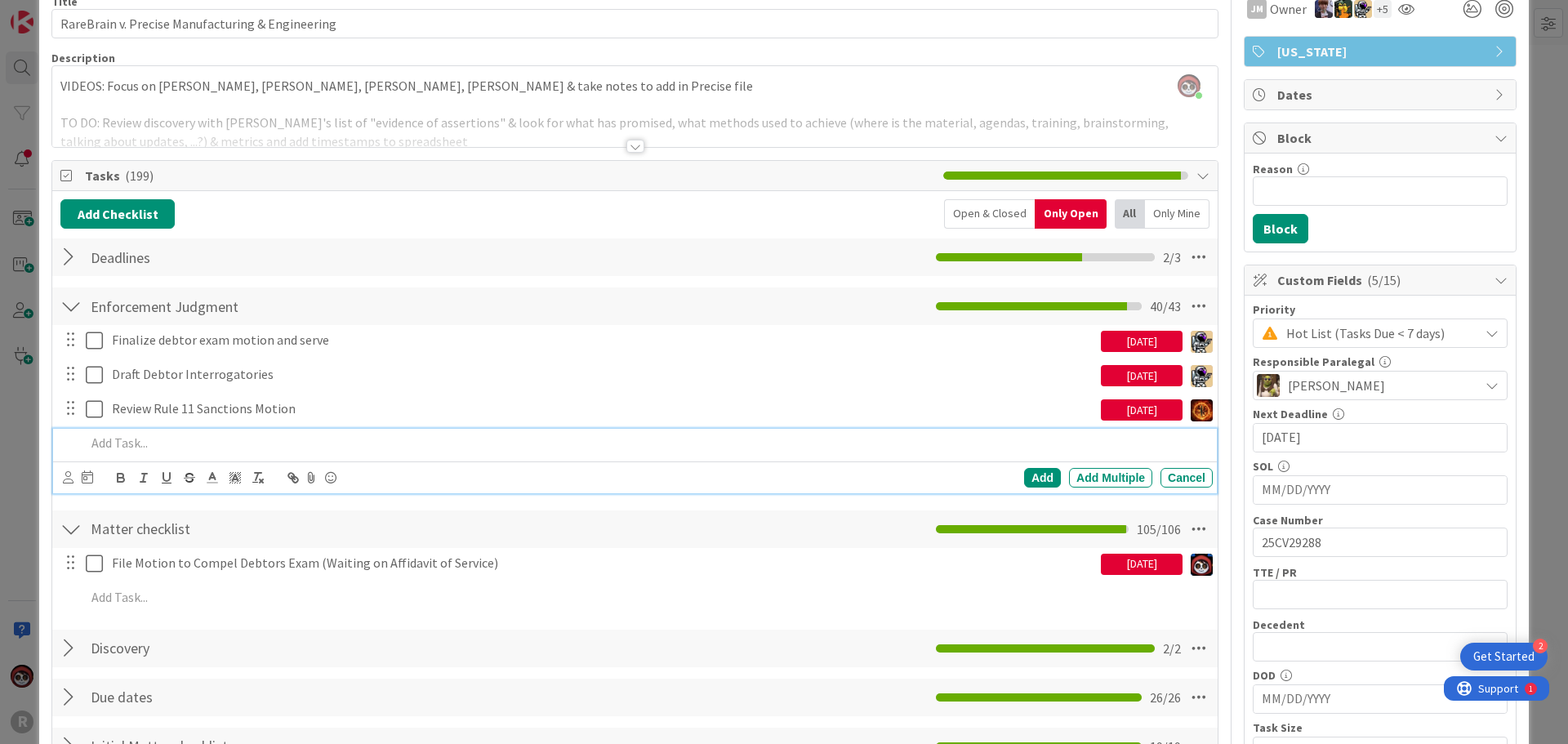
click at [159, 447] on p at bounding box center [646, 443] width 1120 height 19
click at [71, 477] on icon at bounding box center [68, 477] width 11 height 12
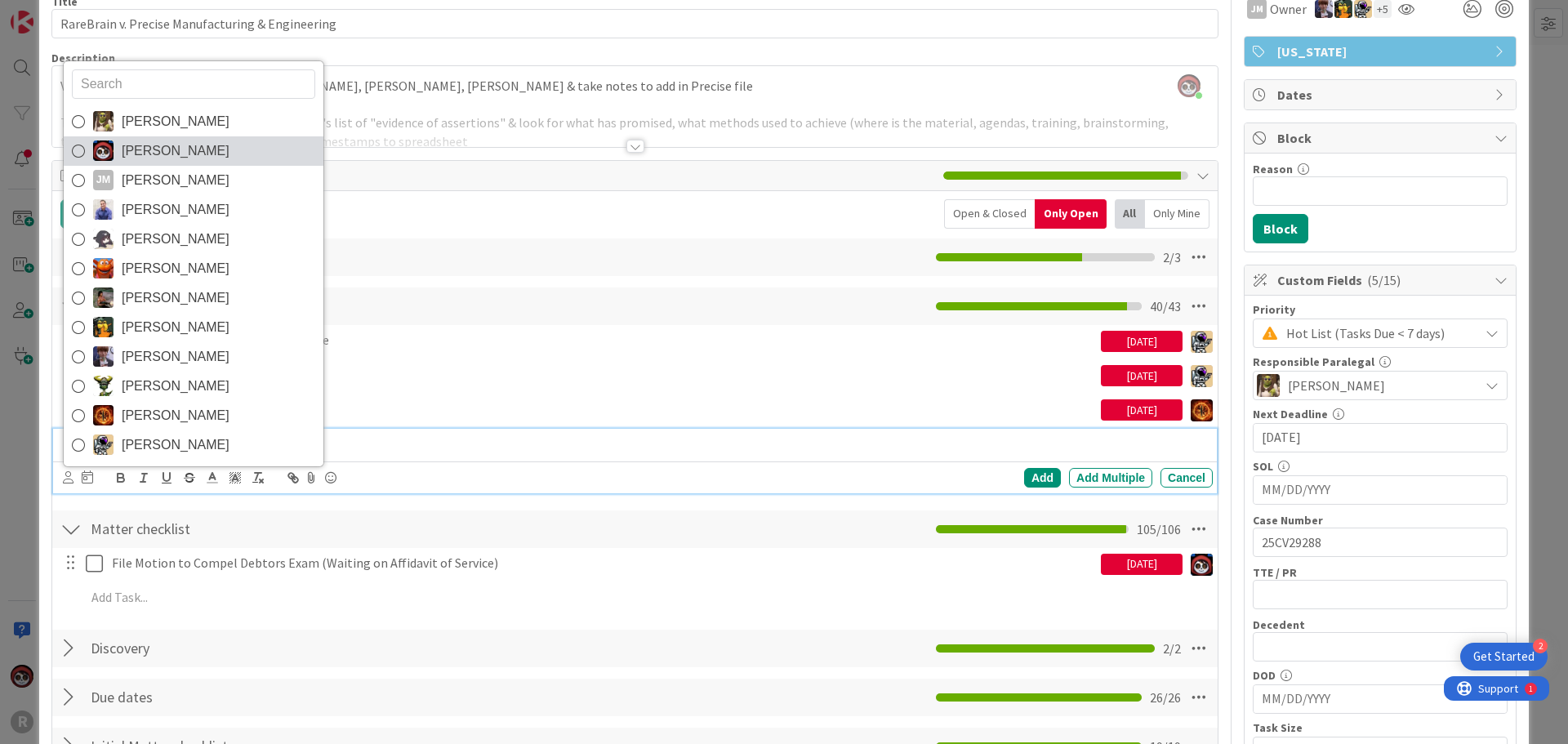
click at [166, 150] on span "[PERSON_NAME]" at bounding box center [175, 151] width 107 height 25
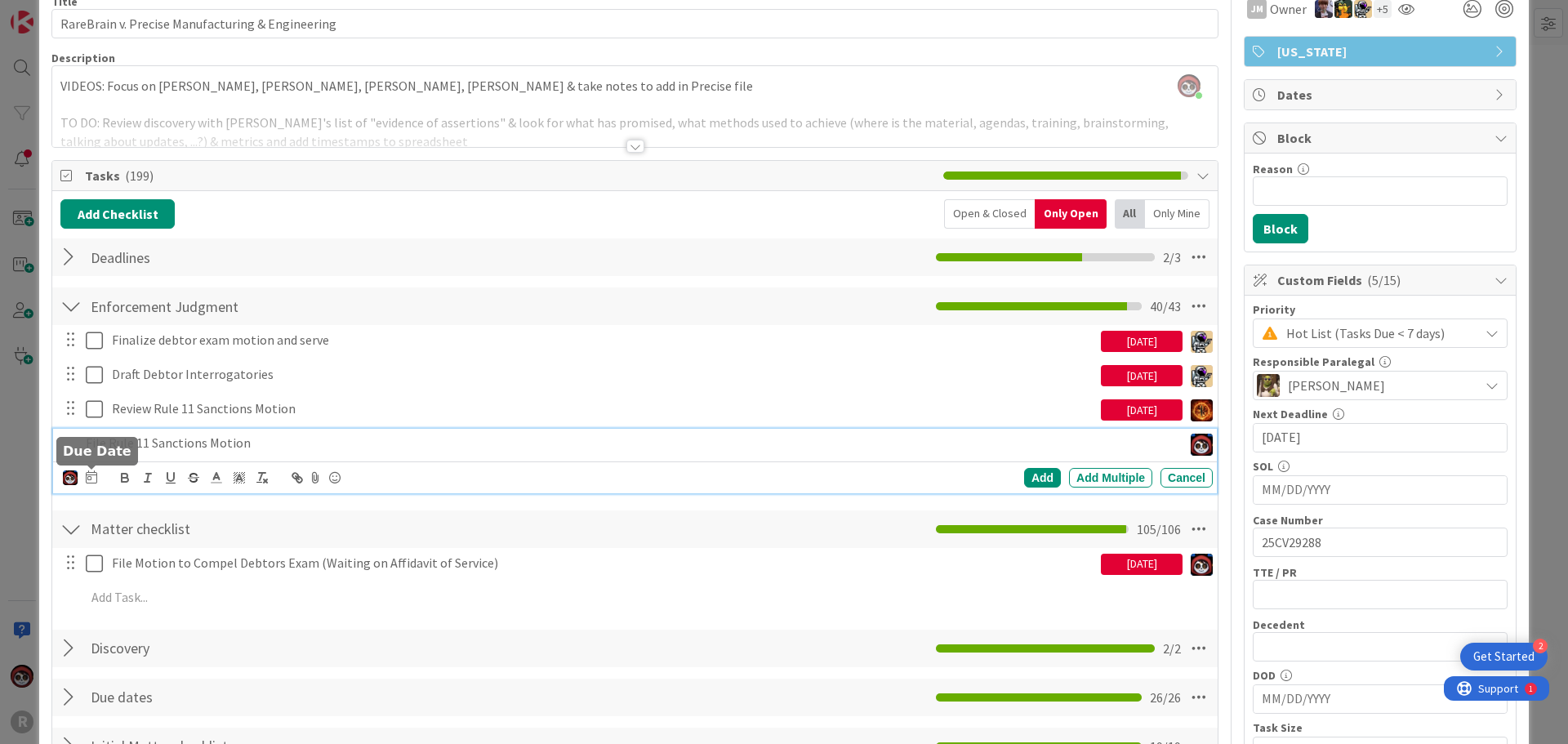
click at [93, 477] on icon at bounding box center [92, 477] width 11 height 13
click at [154, 711] on td "29" at bounding box center [152, 707] width 32 height 31
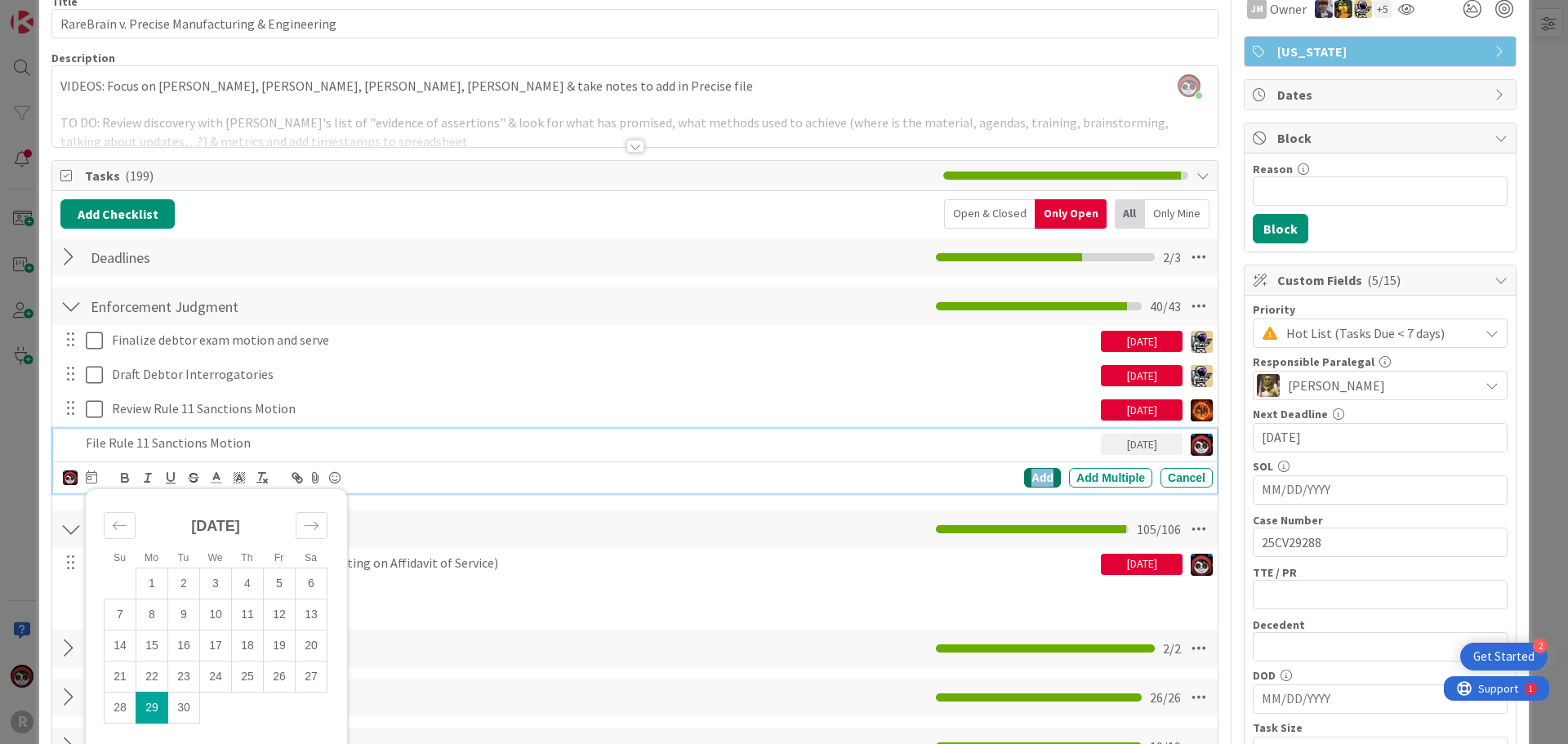
click at [1027, 481] on div "Add" at bounding box center [1042, 478] width 37 height 20
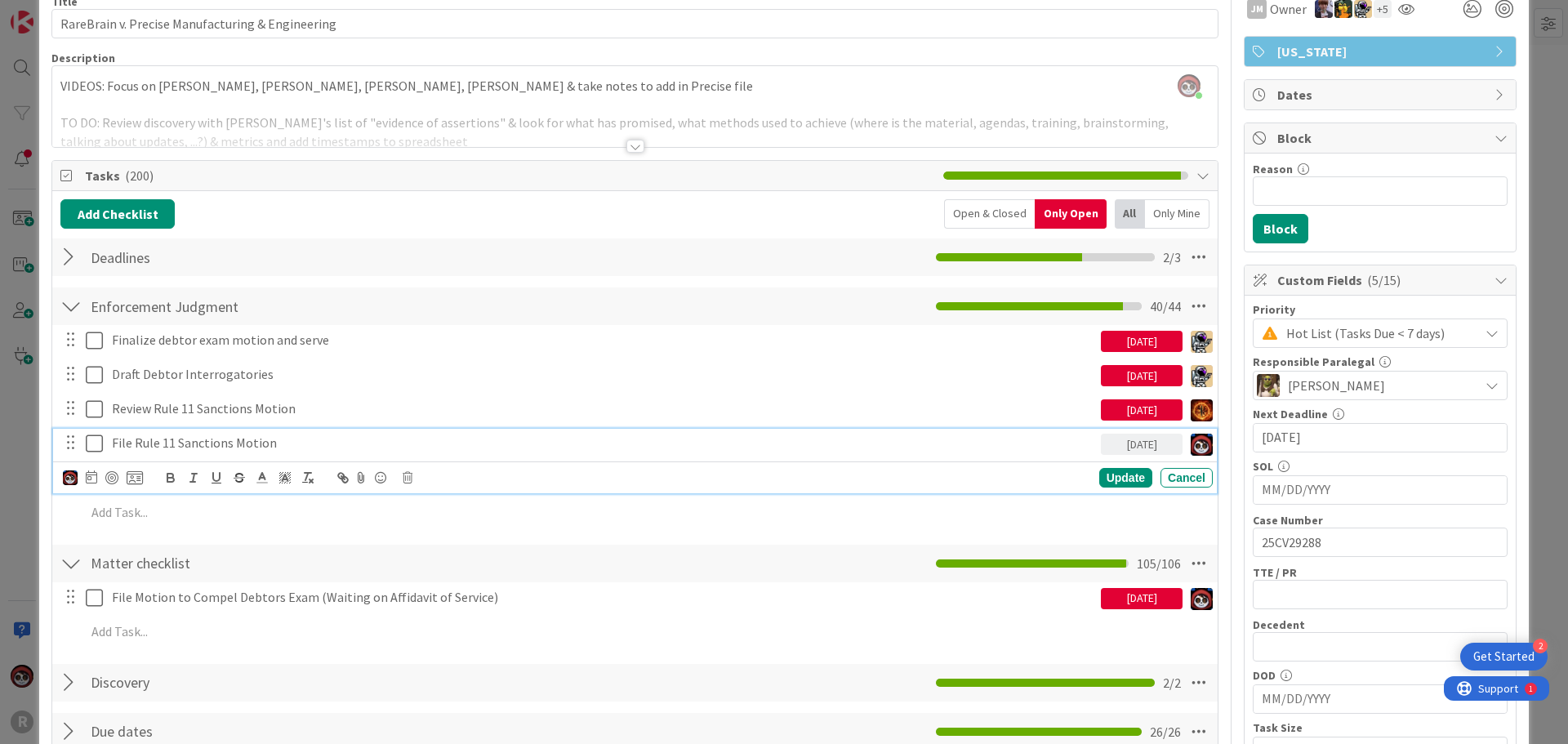
click at [178, 446] on p "File Rule 11 Sanctions Motion" at bounding box center [603, 443] width 982 height 19
click at [113, 477] on div at bounding box center [112, 477] width 13 height 13
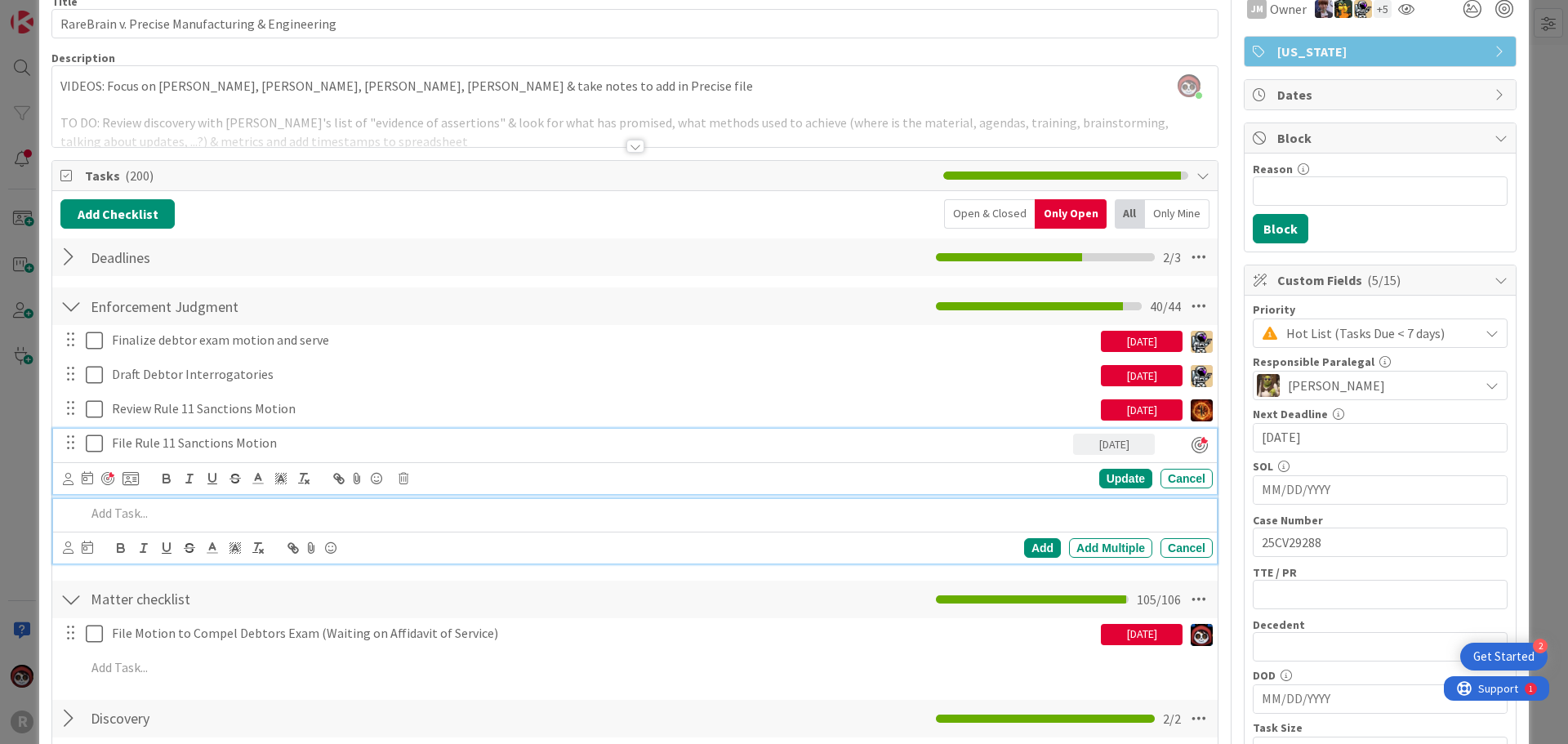
click at [315, 513] on p at bounding box center [646, 513] width 1120 height 19
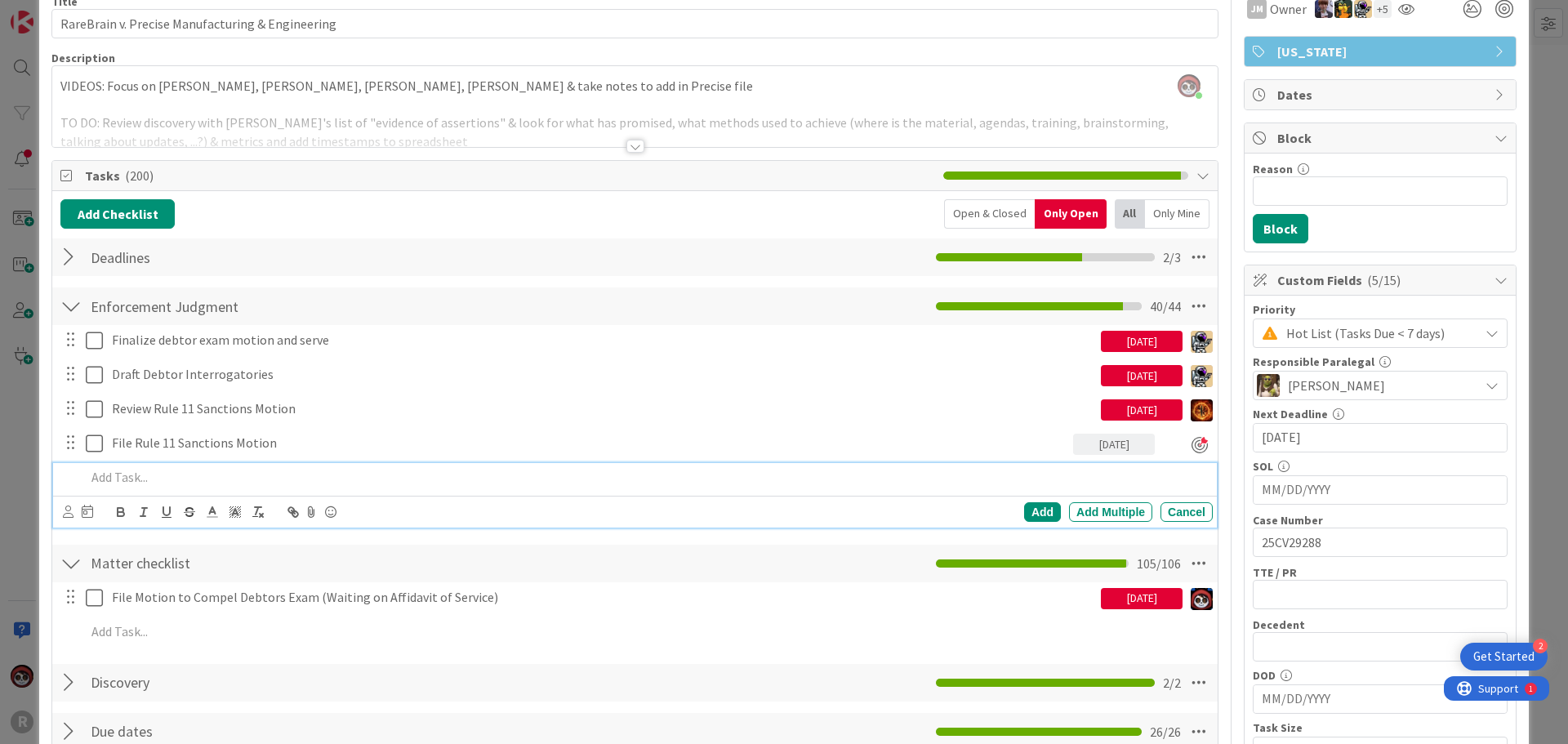
scroll to position [46, 0]
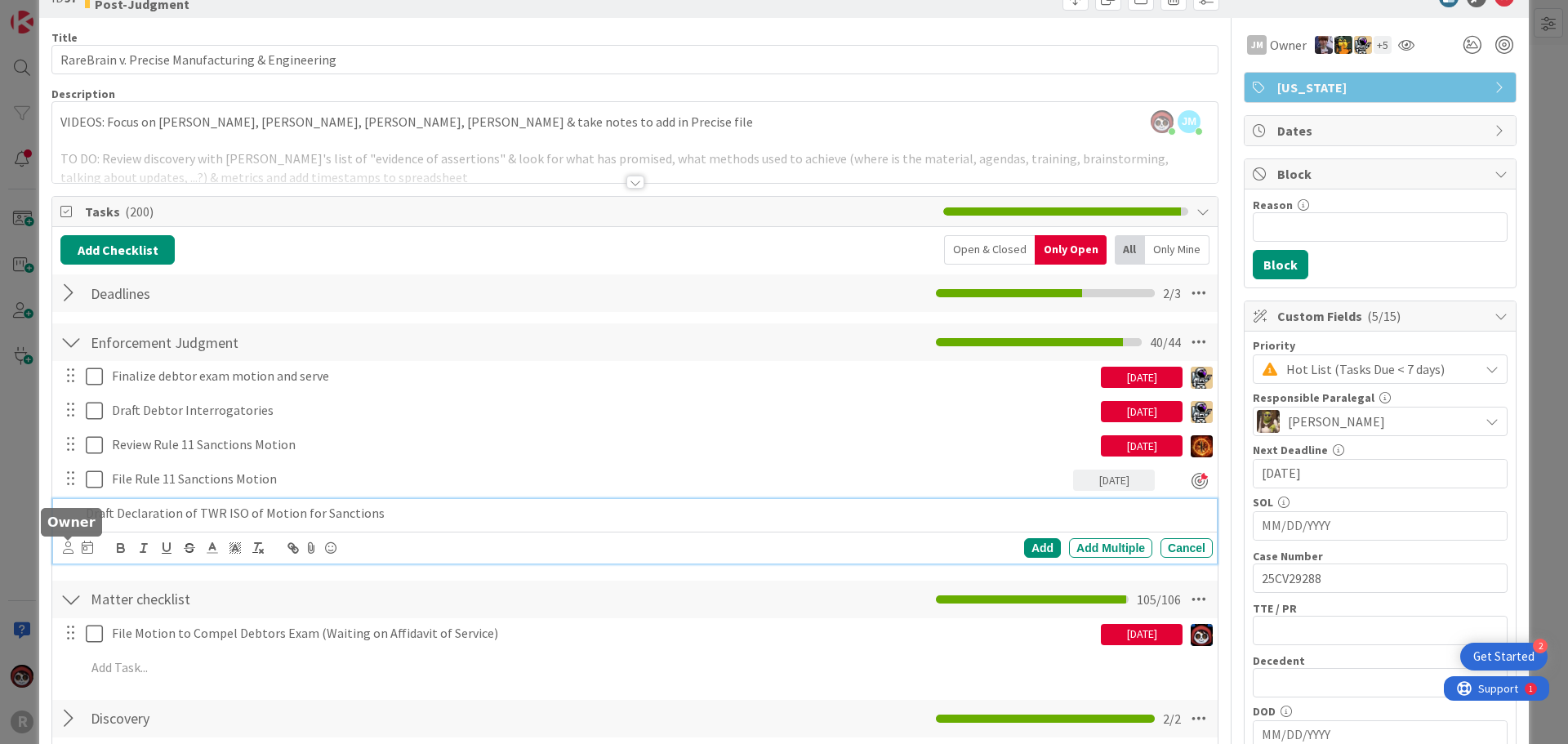
click at [71, 550] on icon at bounding box center [68, 547] width 11 height 12
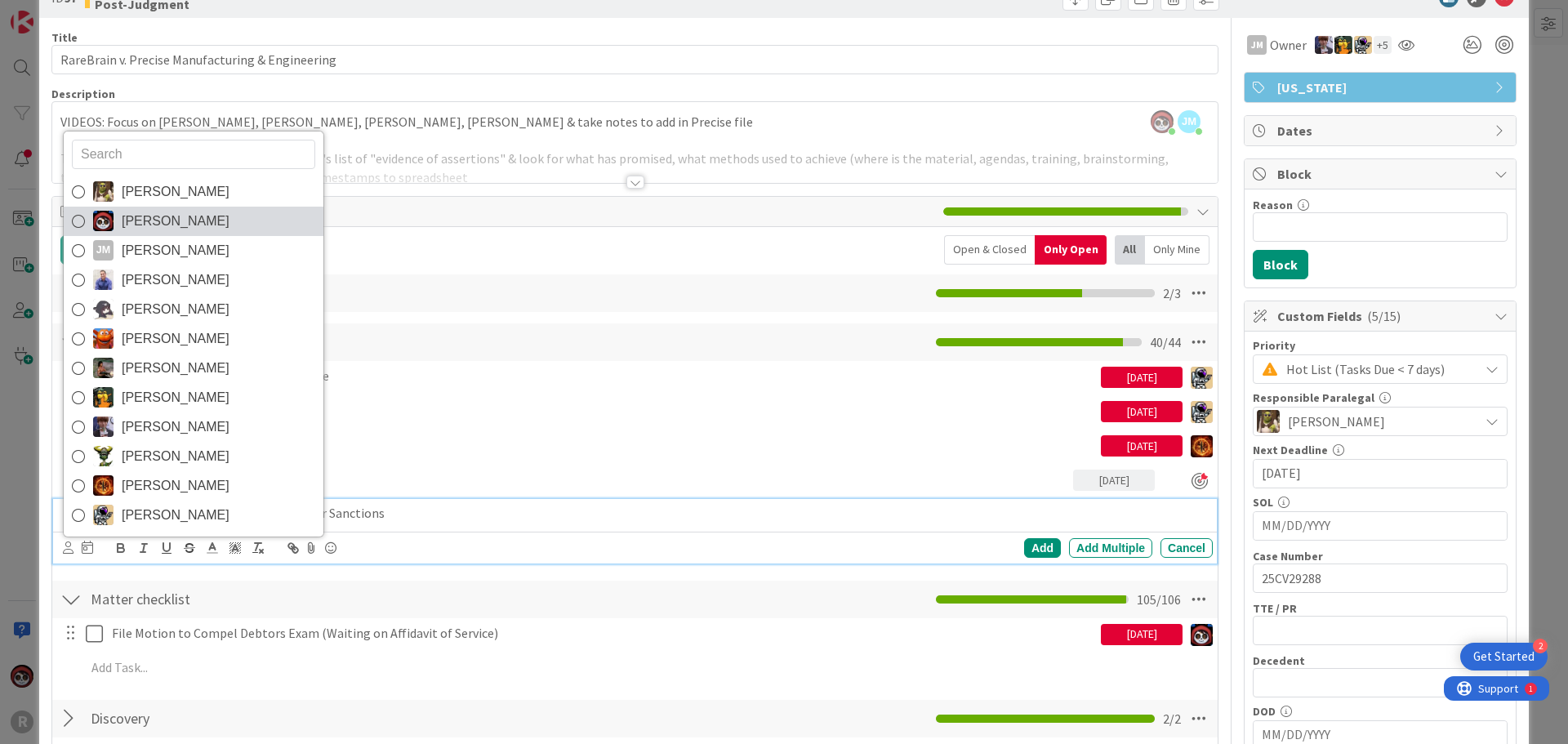
click at [197, 218] on span "[PERSON_NAME]" at bounding box center [175, 221] width 107 height 25
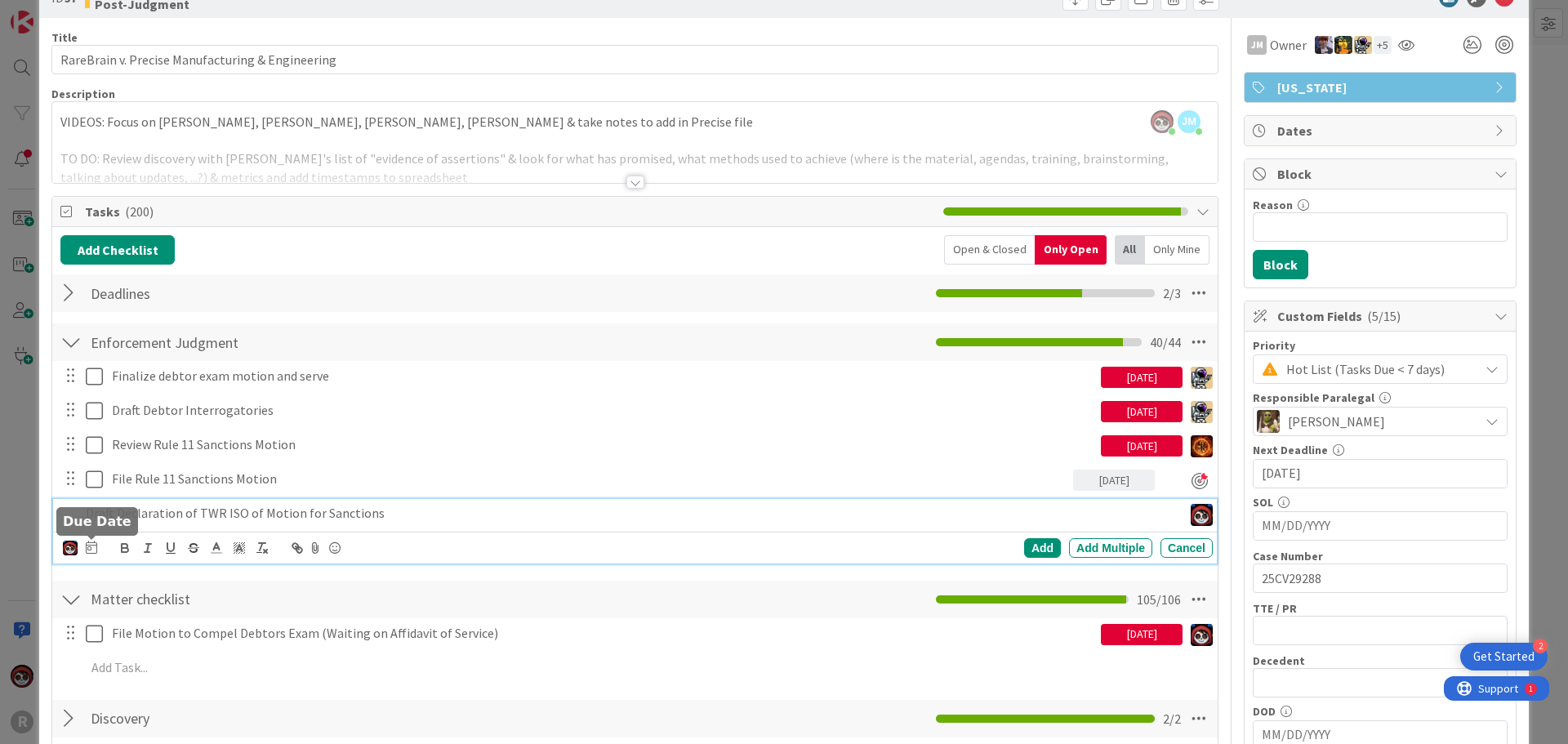
click at [93, 552] on icon at bounding box center [92, 547] width 11 height 13
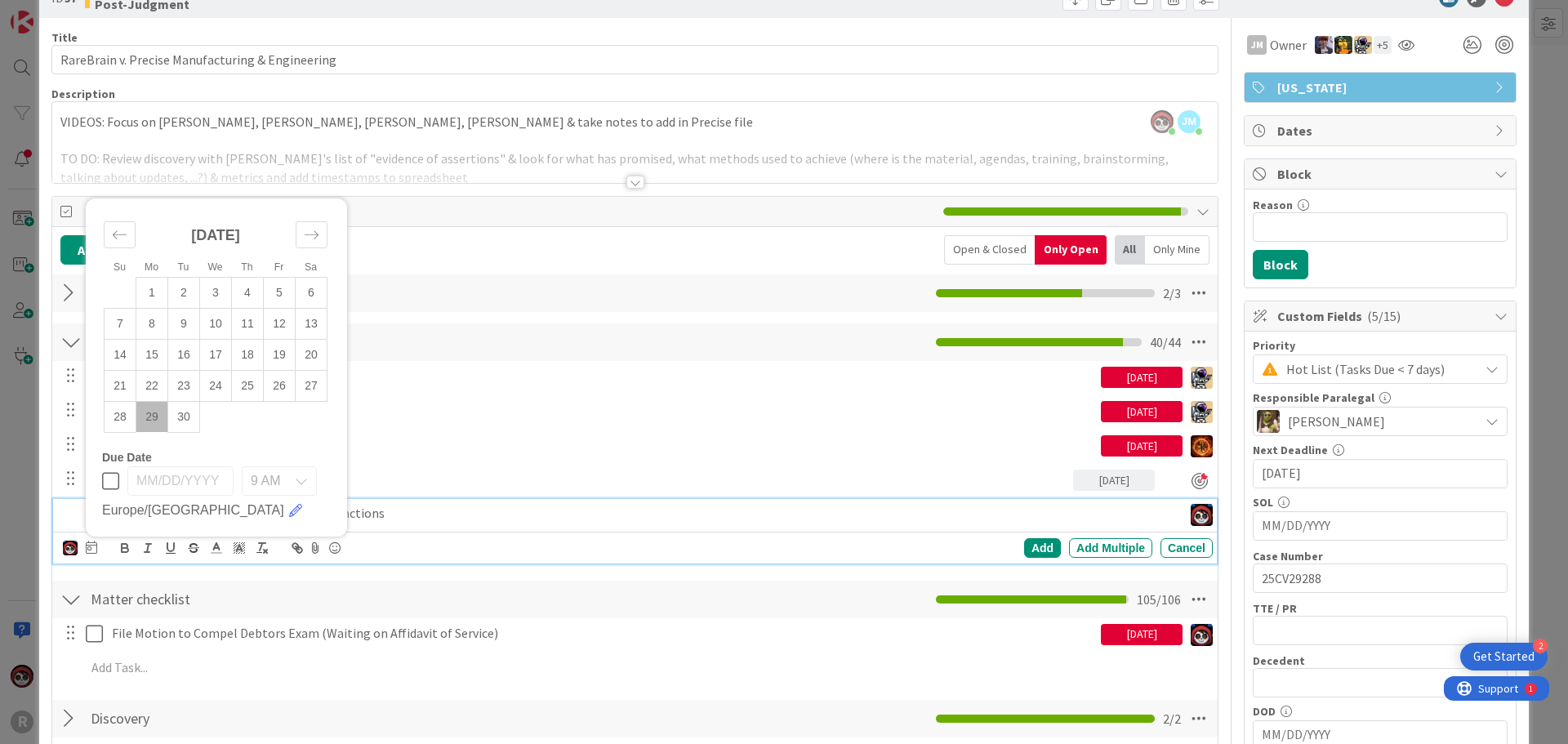
click at [152, 424] on td "29" at bounding box center [152, 417] width 32 height 31
type input "[DATE]"
click at [456, 529] on div "Draft Declaration of TWR ISO of Motion for Sanctions [DATE] [PERSON_NAME] [PERS…" at bounding box center [635, 531] width 1164 height 65
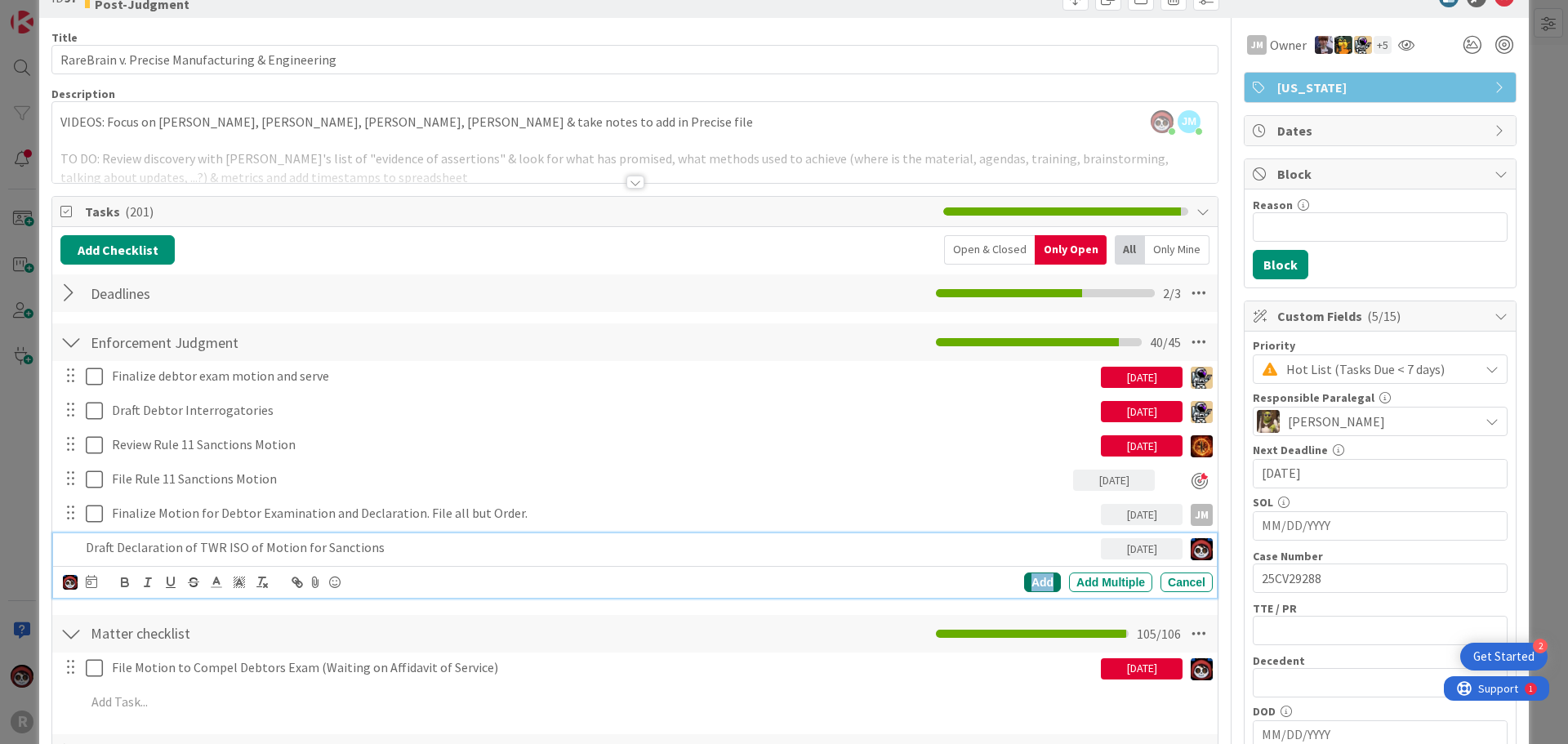
click at [1024, 576] on div "Add" at bounding box center [1042, 582] width 37 height 20
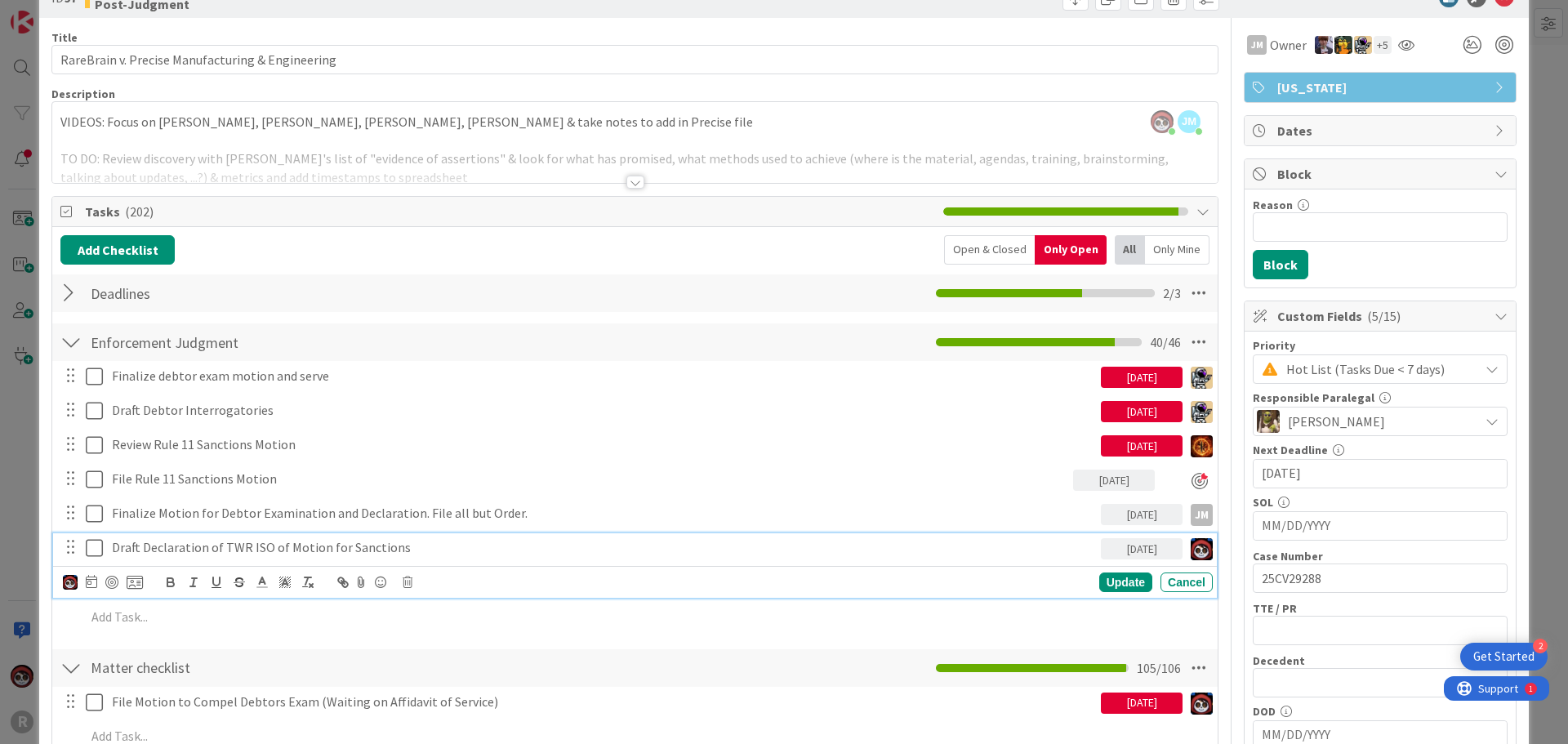
click at [261, 549] on p "Draft Declaration of TWR ISO of Motion for Sanctions" at bounding box center [603, 547] width 982 height 19
click at [108, 582] on div at bounding box center [112, 582] width 13 height 13
click at [1113, 579] on div "Update" at bounding box center [1125, 583] width 53 height 20
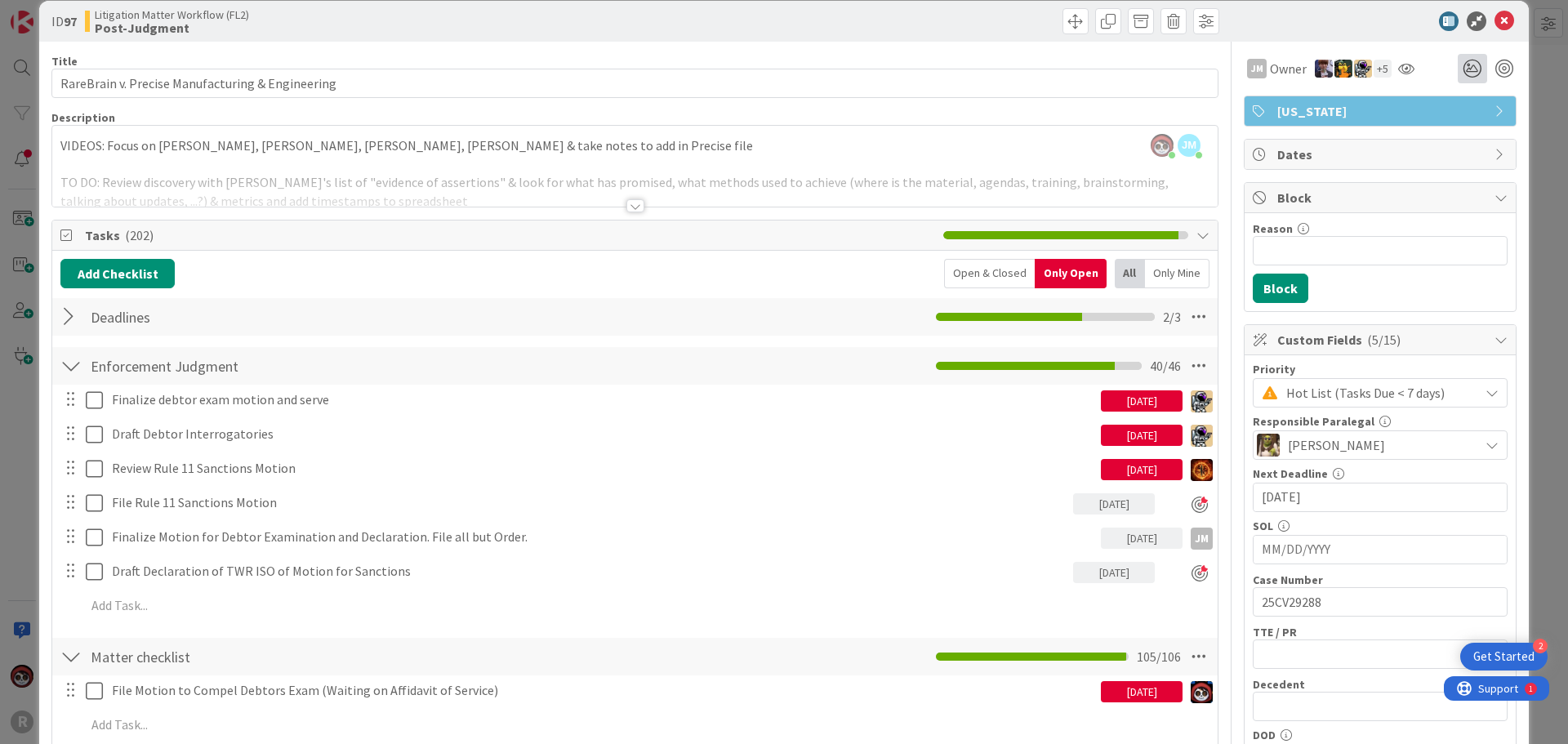
scroll to position [0, 0]
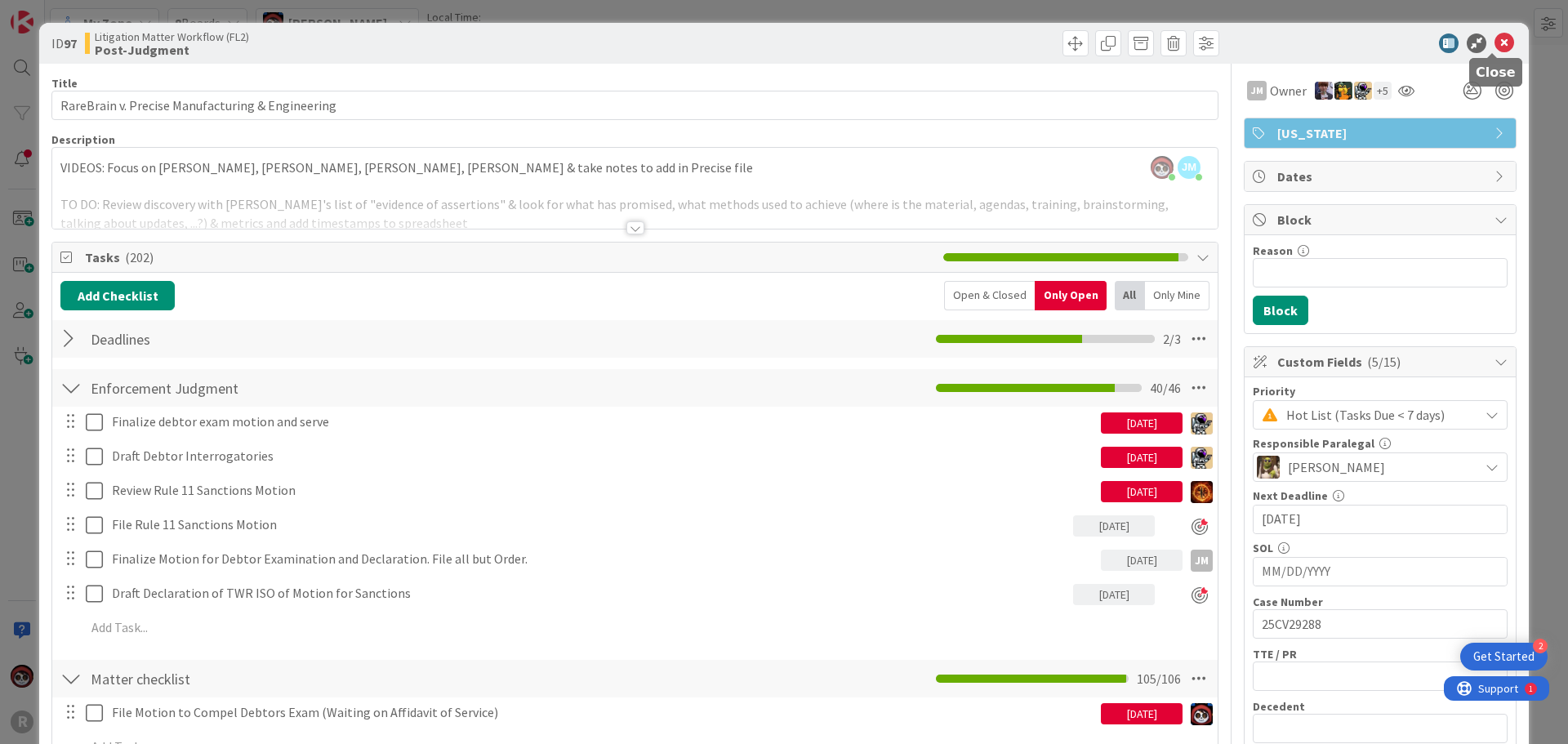
click at [1499, 42] on icon at bounding box center [1504, 43] width 20 height 20
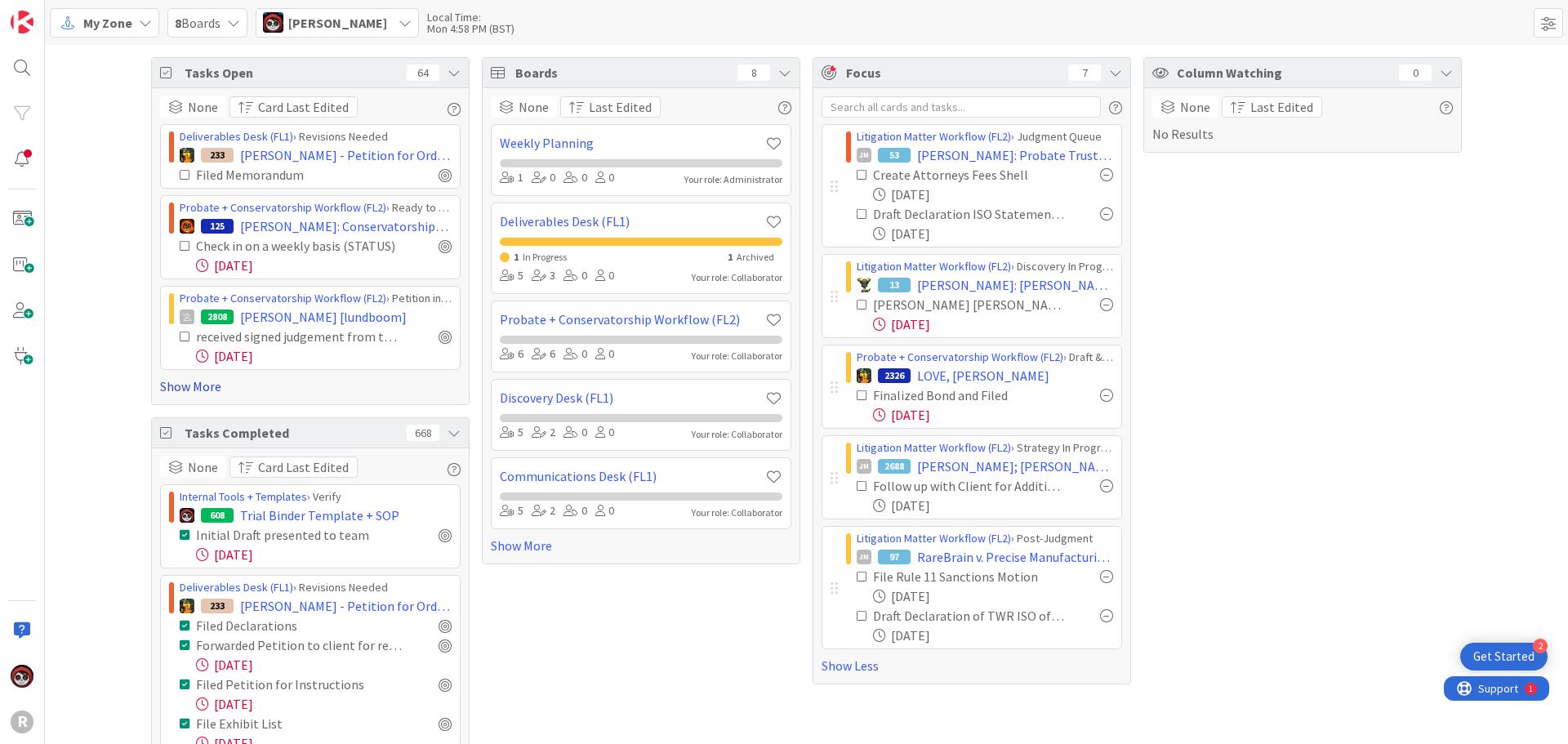
click at [212, 386] on link "Show More" at bounding box center [310, 386] width 300 height 20
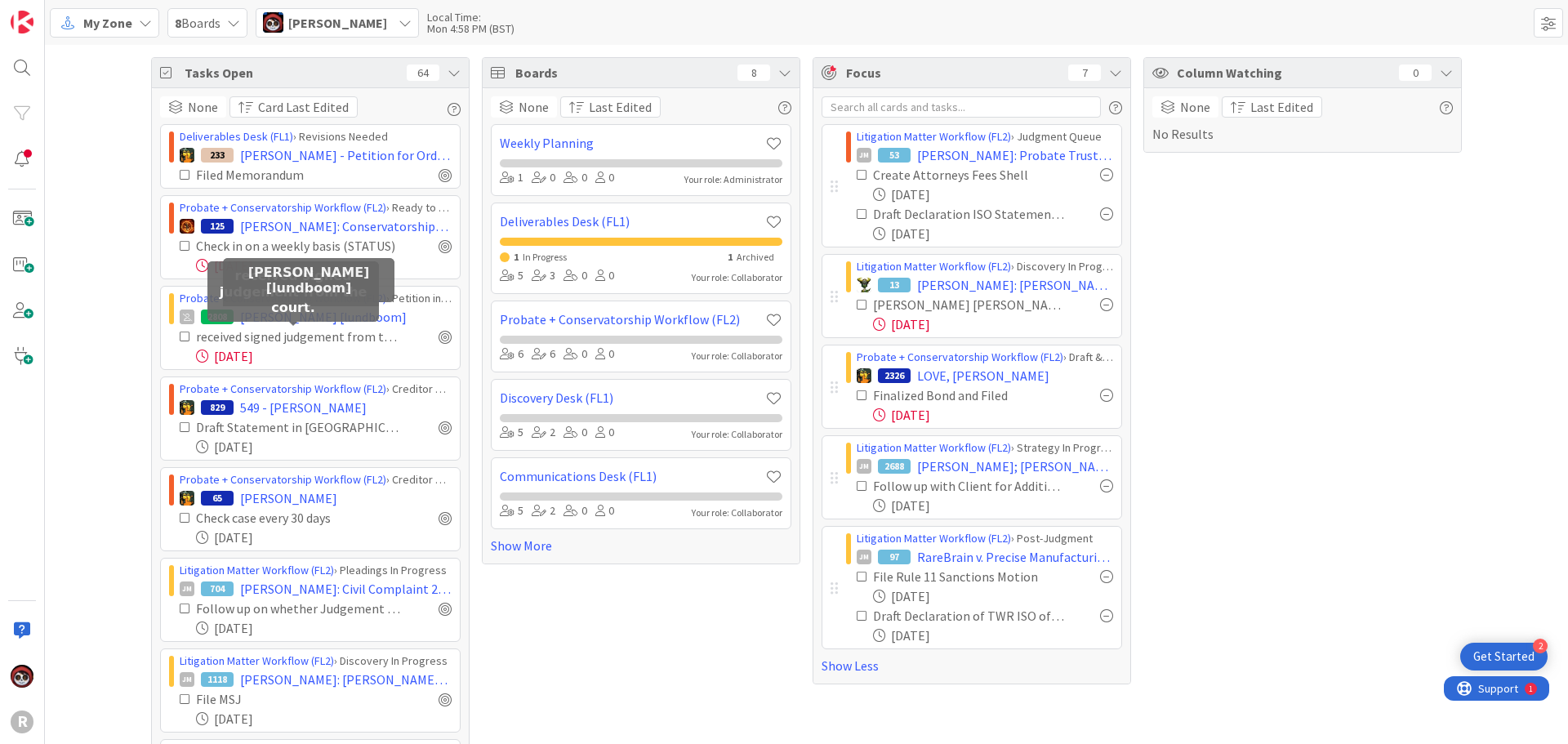
click at [314, 321] on span "[PERSON_NAME] [lundboom]" at bounding box center [323, 317] width 166 height 20
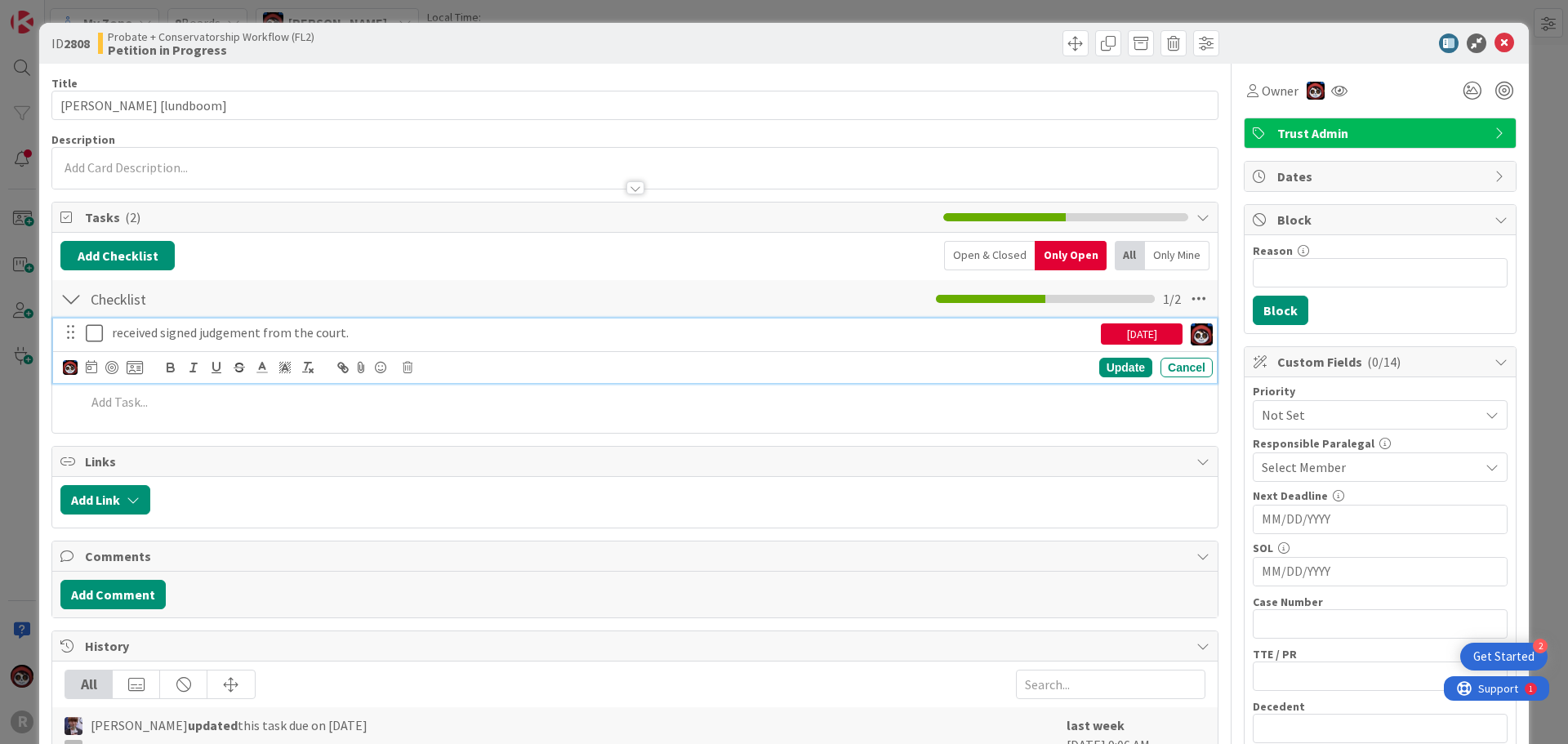
click at [212, 335] on p "received signed judgement from the court." at bounding box center [603, 332] width 982 height 19
click at [110, 372] on div at bounding box center [112, 367] width 13 height 13
click at [1108, 368] on div "Update" at bounding box center [1125, 367] width 53 height 20
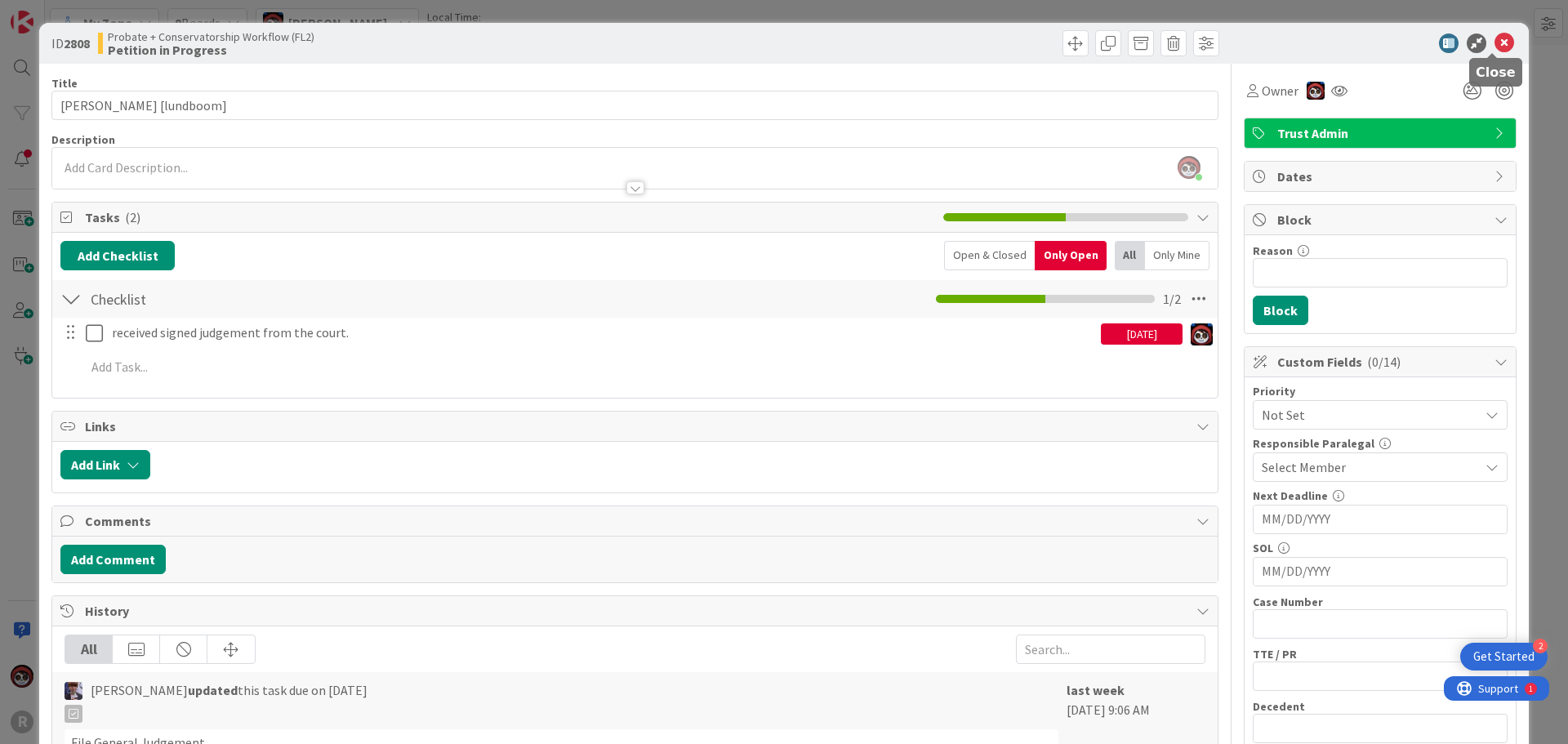
click at [1494, 49] on icon at bounding box center [1504, 43] width 20 height 20
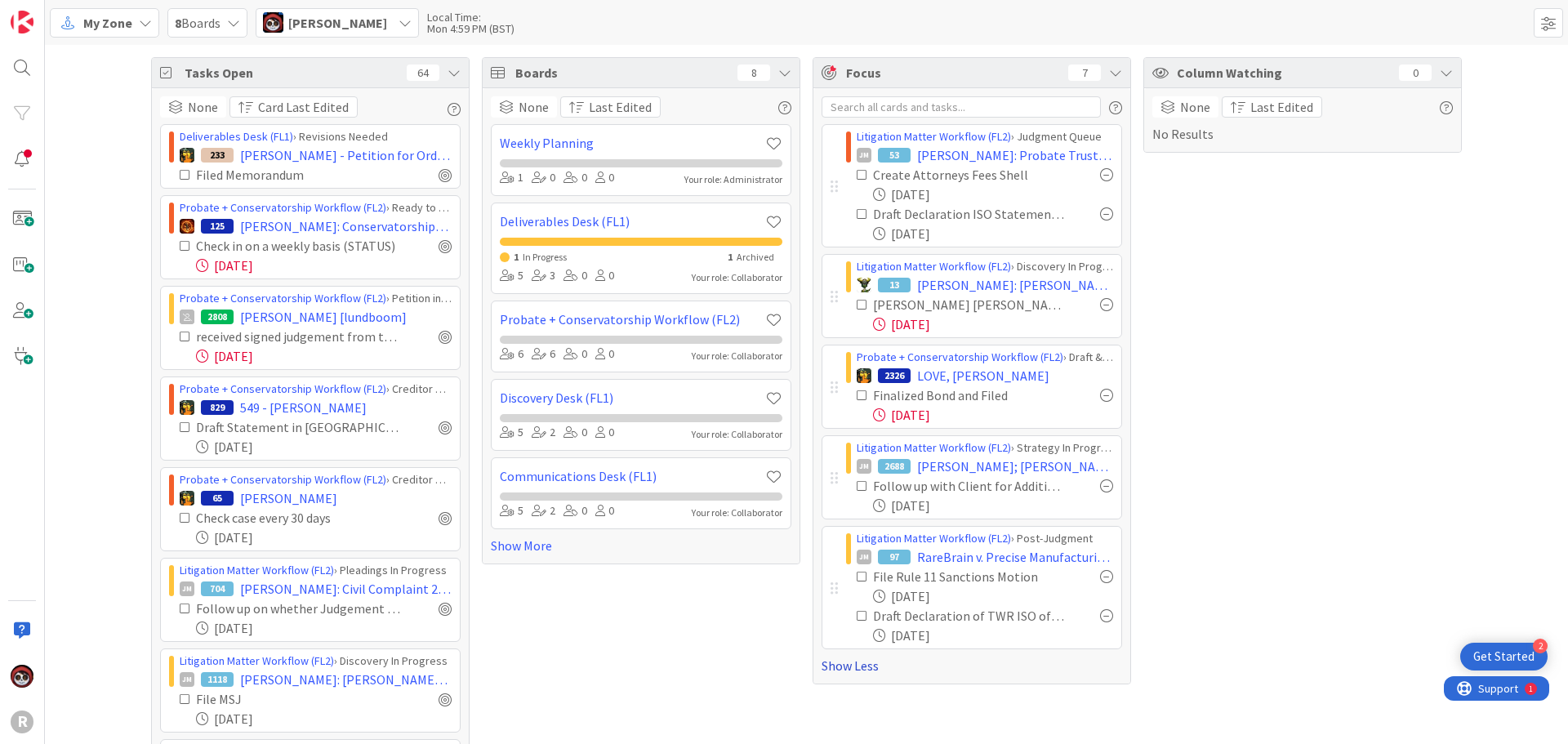
click at [838, 659] on link "Show Less" at bounding box center [972, 666] width 300 height 20
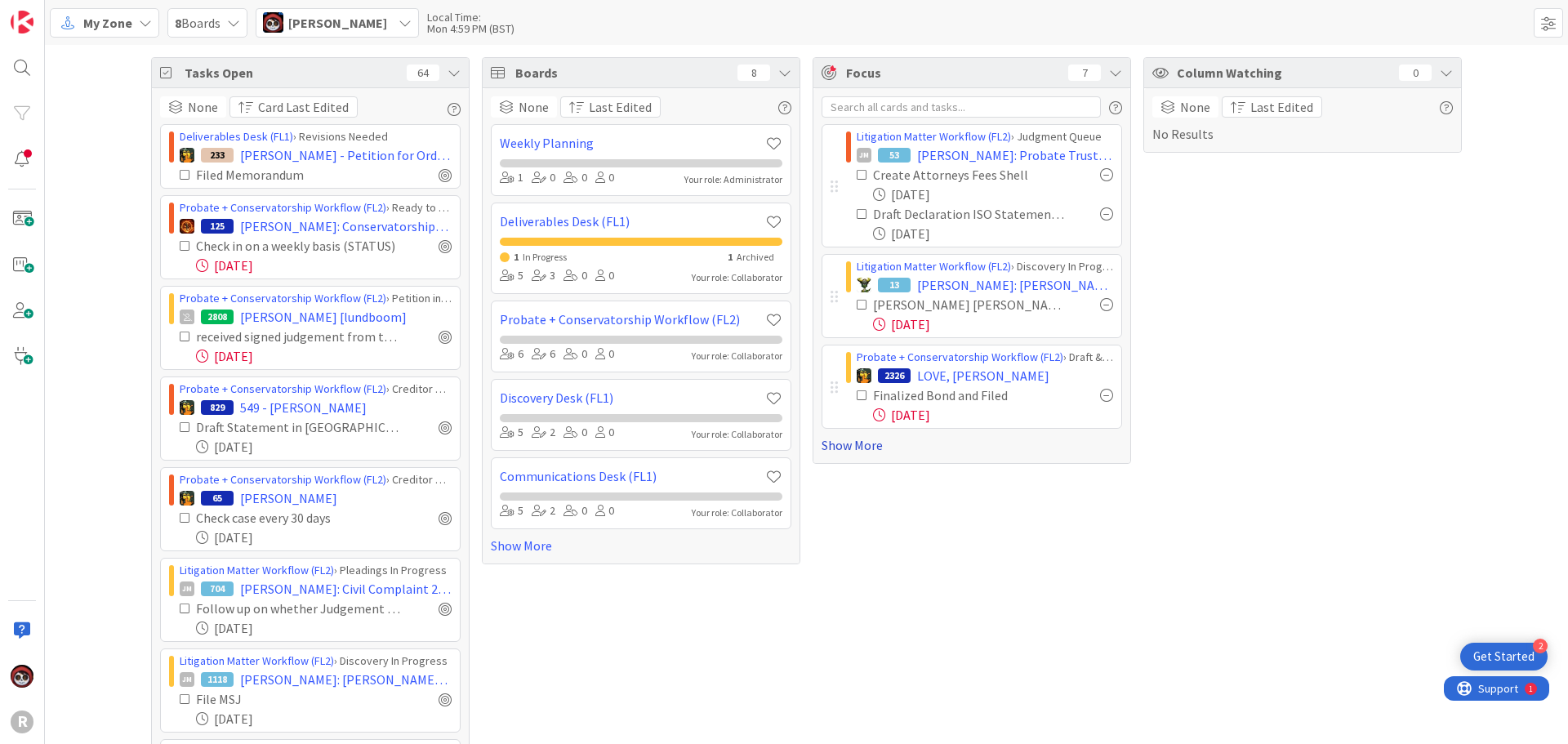
click at [859, 443] on link "Show More" at bounding box center [972, 445] width 300 height 20
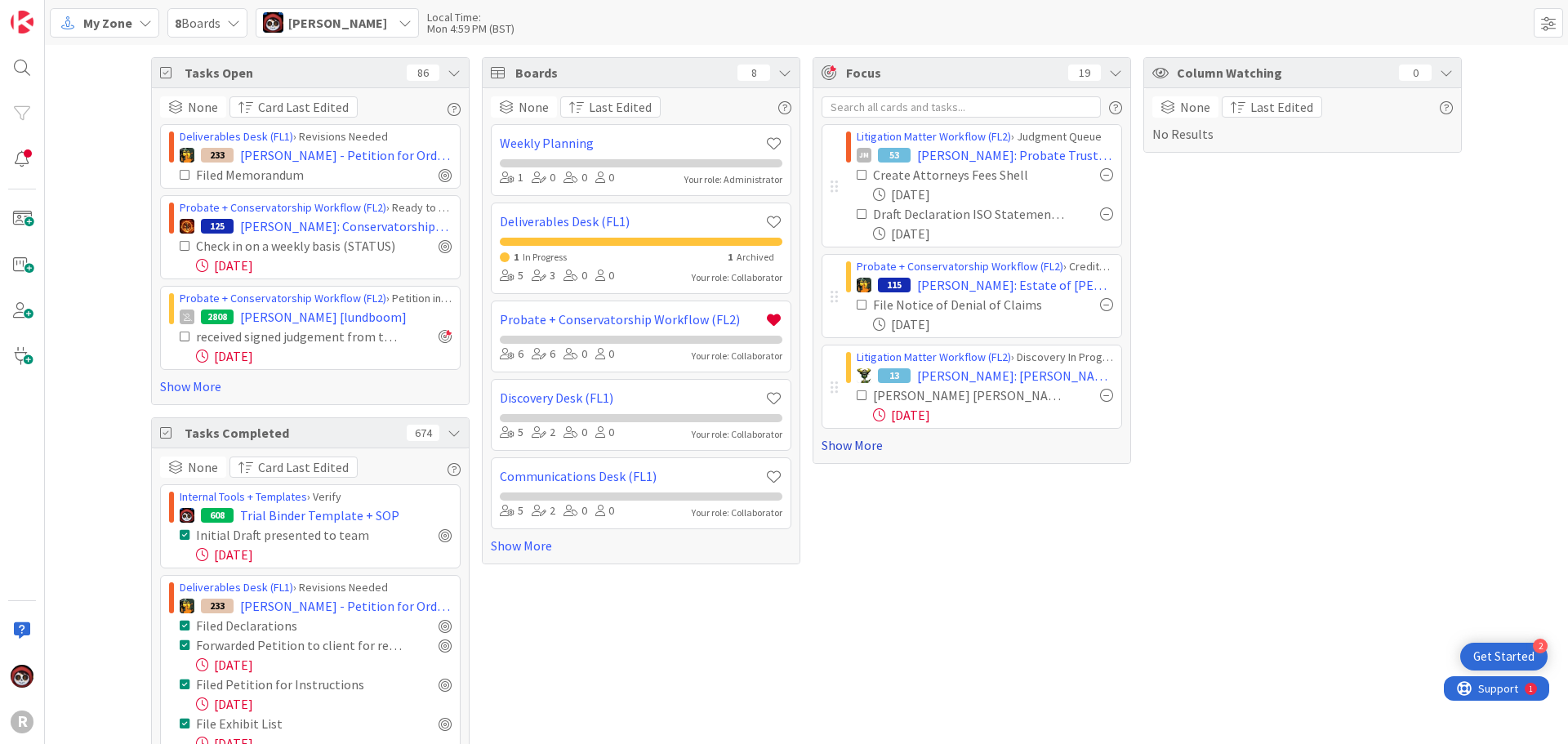
click at [831, 444] on link "Show More" at bounding box center [972, 445] width 300 height 20
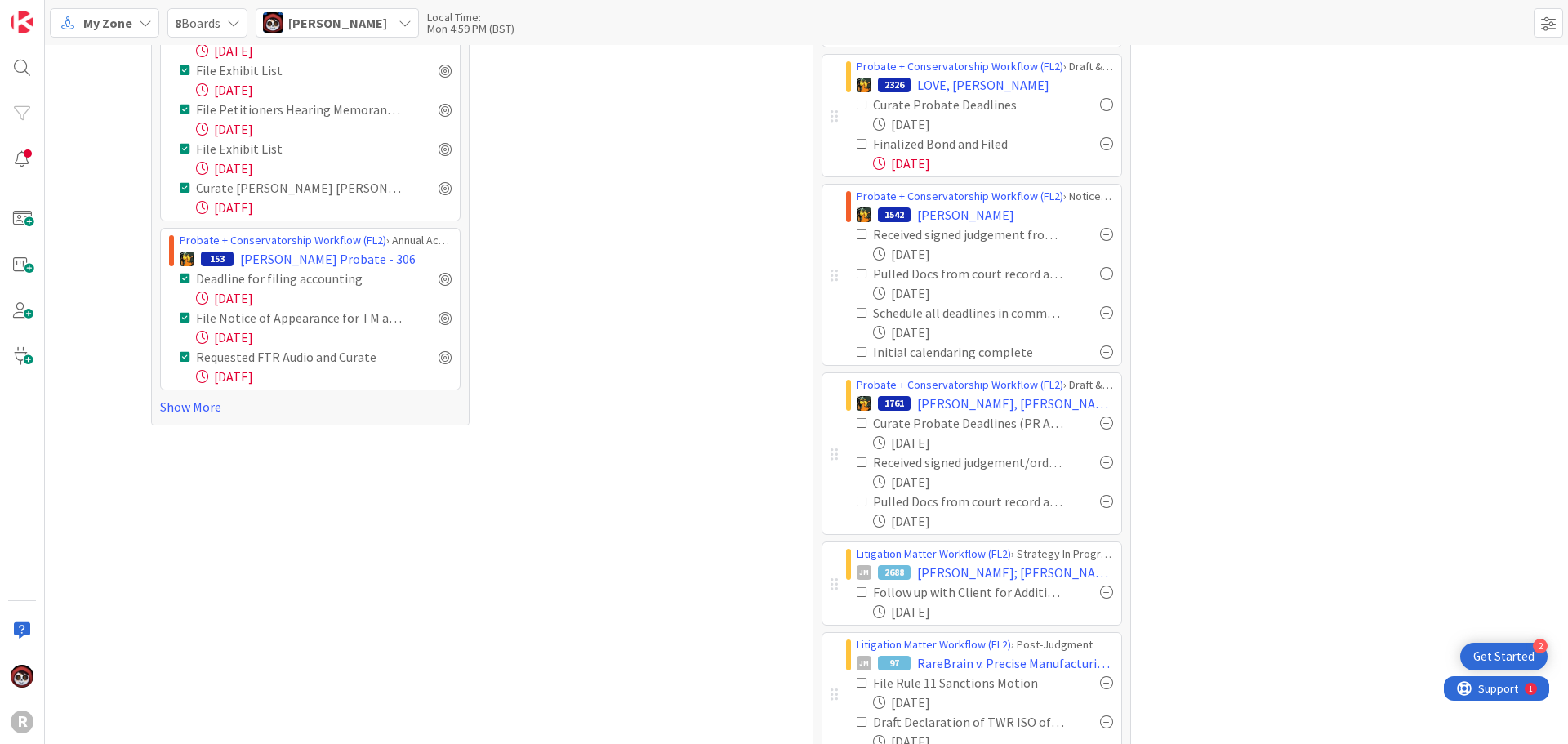
scroll to position [712, 0]
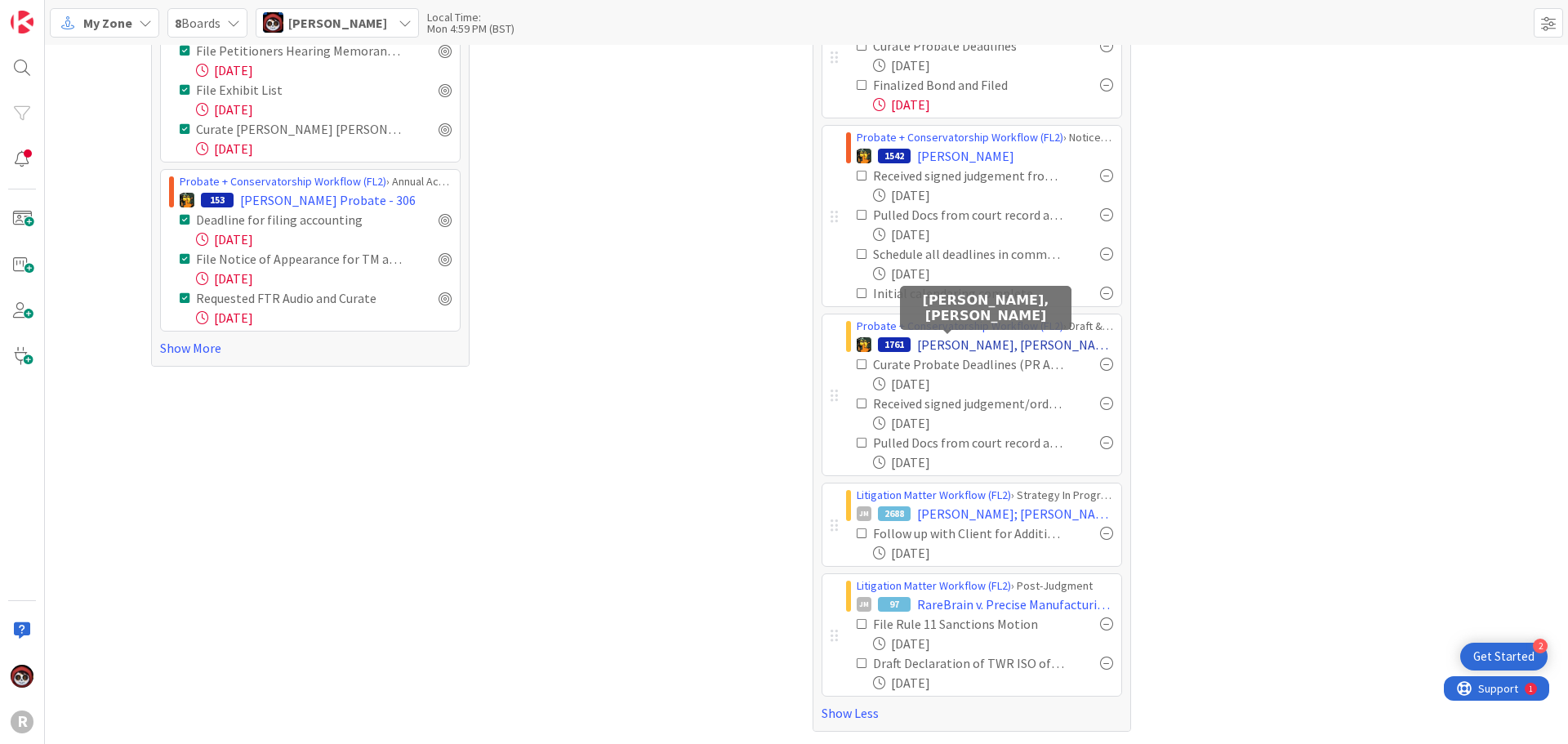
click at [945, 342] on span "[PERSON_NAME], [PERSON_NAME]" at bounding box center [1014, 345] width 196 height 20
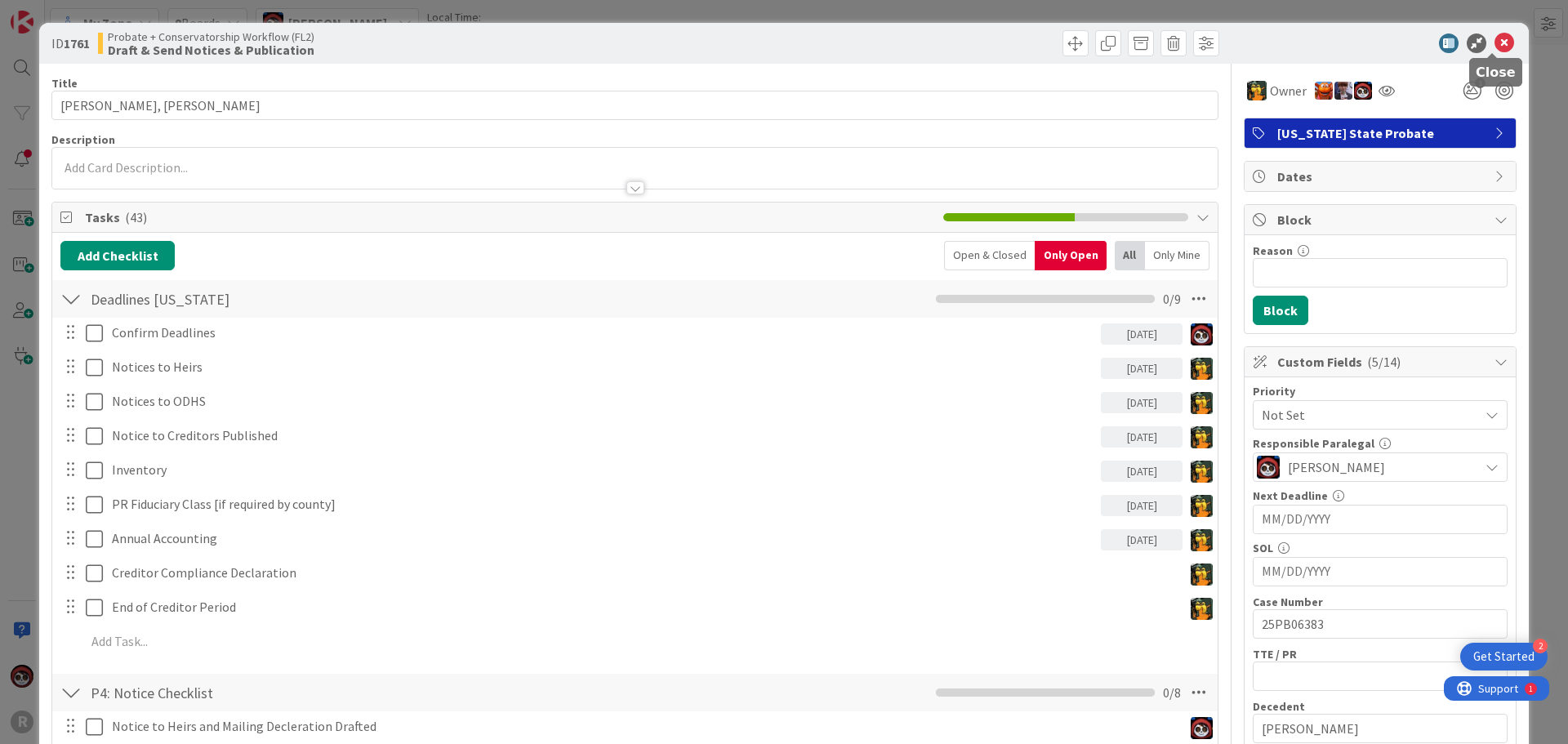
click at [1494, 45] on icon at bounding box center [1504, 43] width 20 height 20
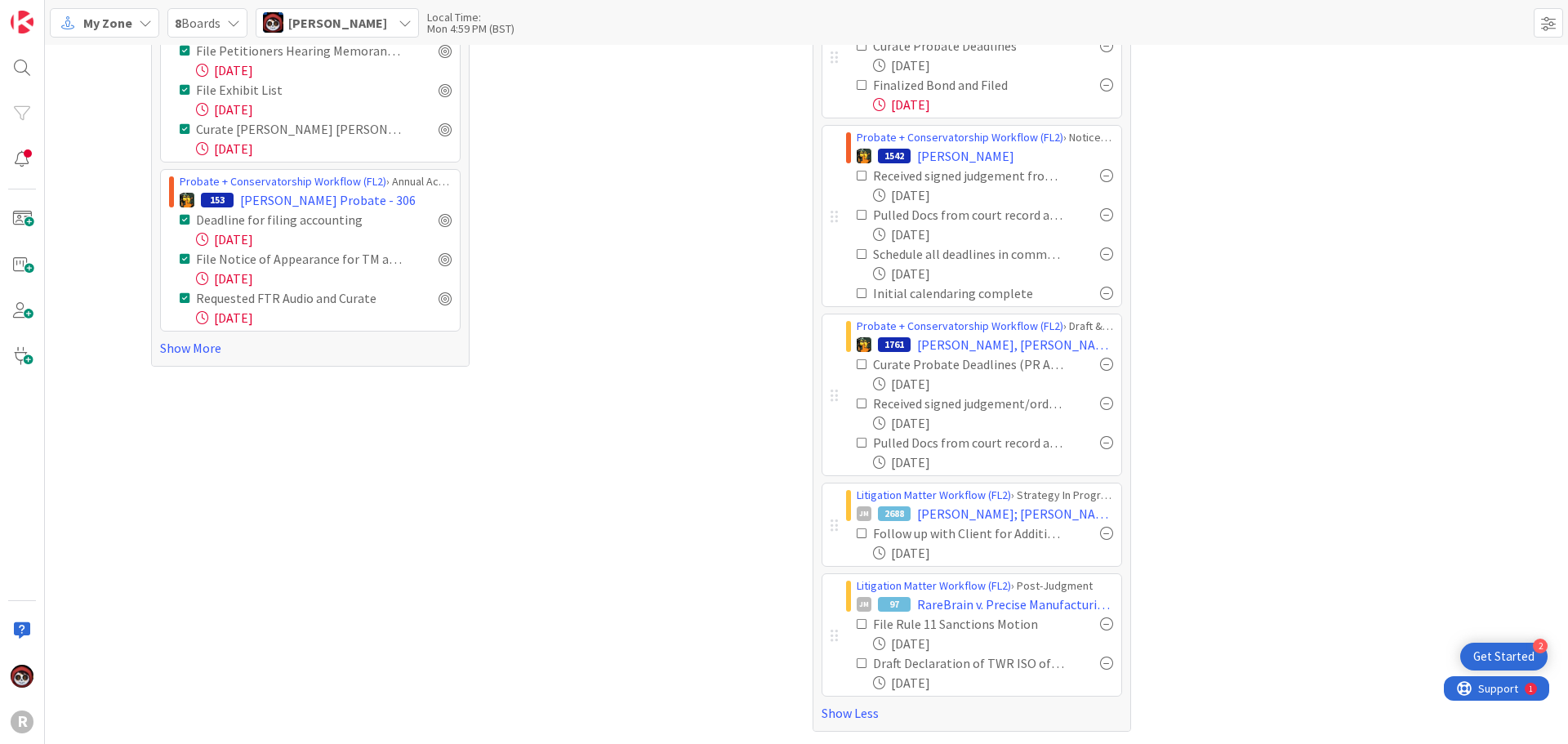
click at [823, 635] on div "Litigation Matter Workflow (FL2) › Post-Judgment JM 97 RareBrain v. Precise Man…" at bounding box center [972, 635] width 300 height 123
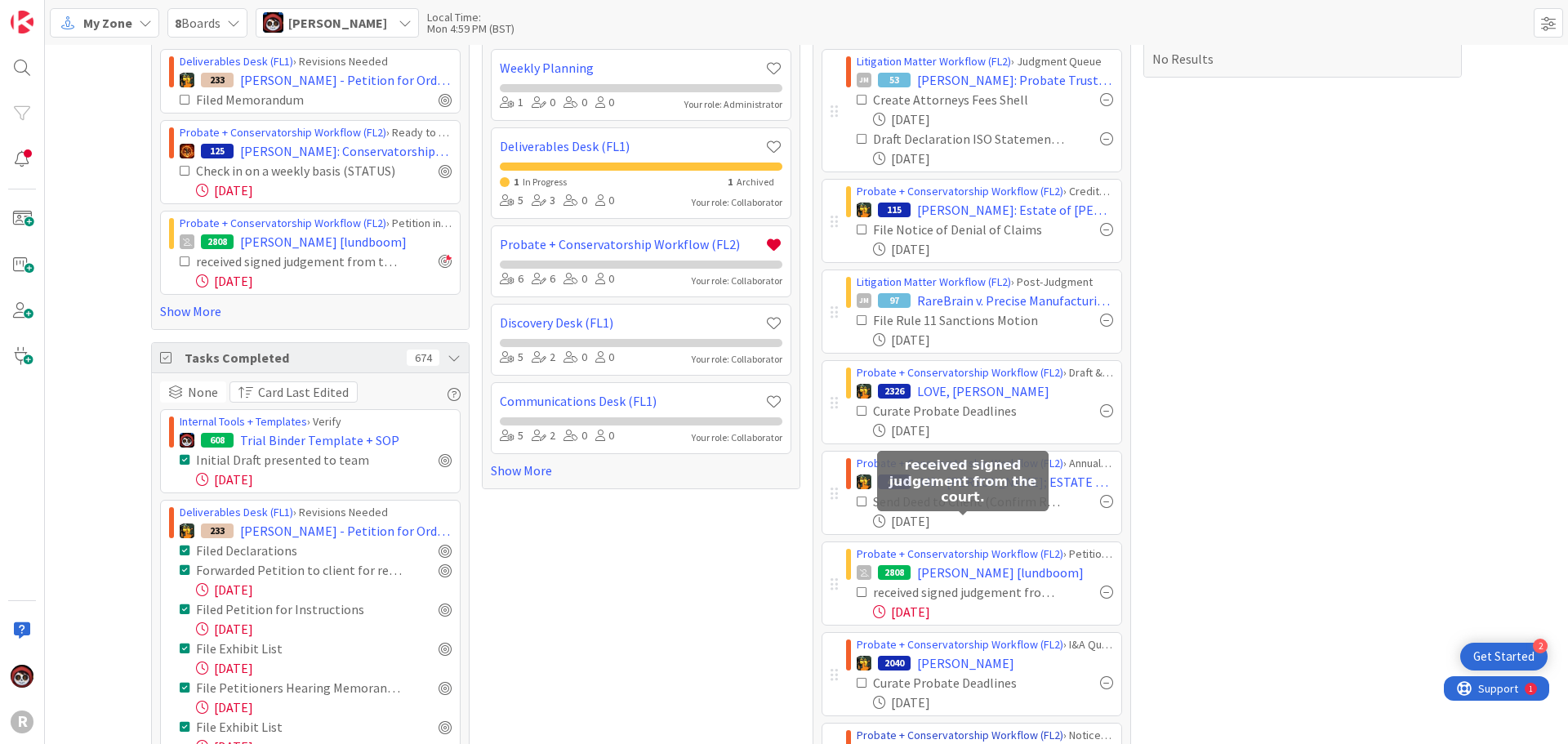
scroll to position [163, 0]
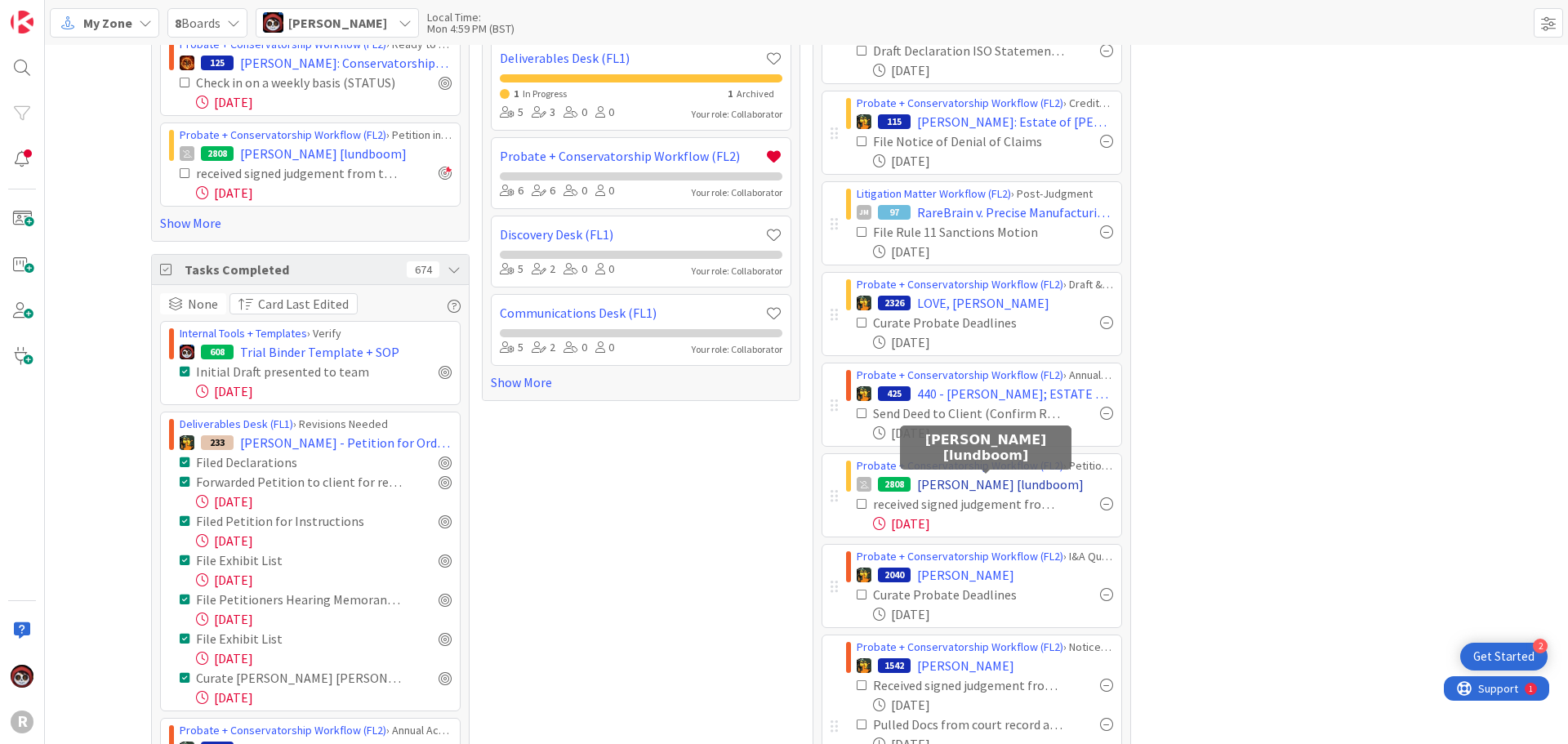
click at [991, 482] on span "[PERSON_NAME] [lundboom]" at bounding box center [1000, 484] width 166 height 20
